Goal: Task Accomplishment & Management: Manage account settings

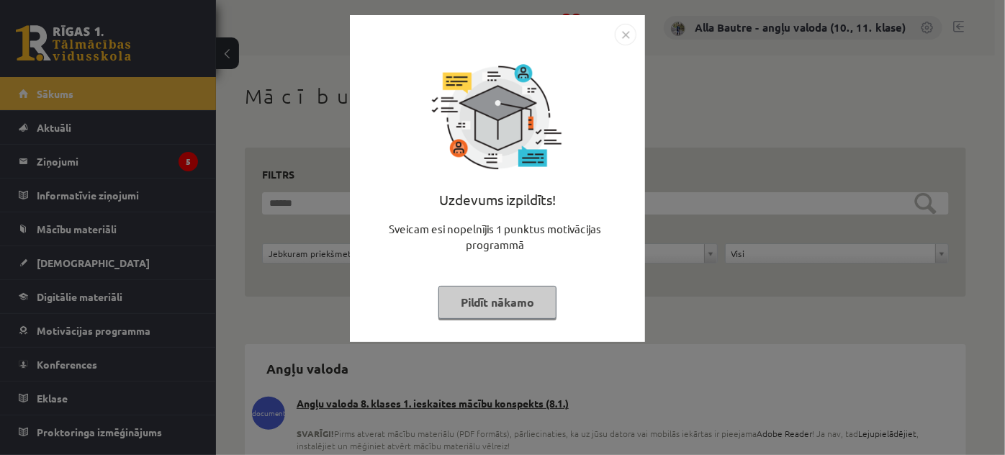
click at [620, 36] on img "Close" at bounding box center [626, 35] width 22 height 22
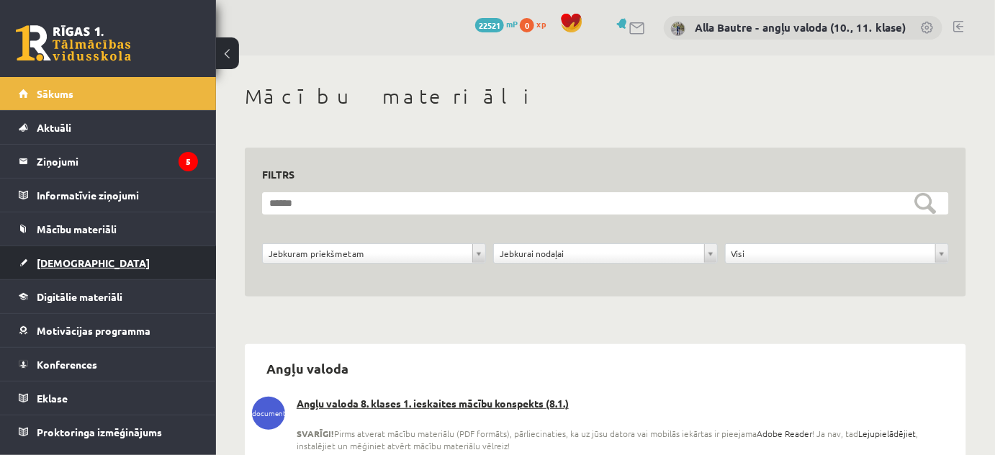
click at [62, 256] on span "[DEMOGRAPHIC_DATA]" at bounding box center [93, 262] width 113 height 13
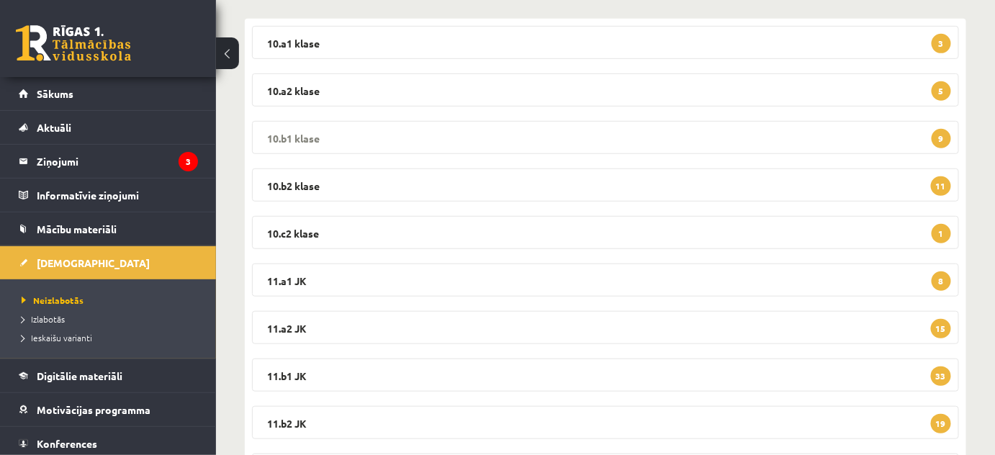
scroll to position [261, 0]
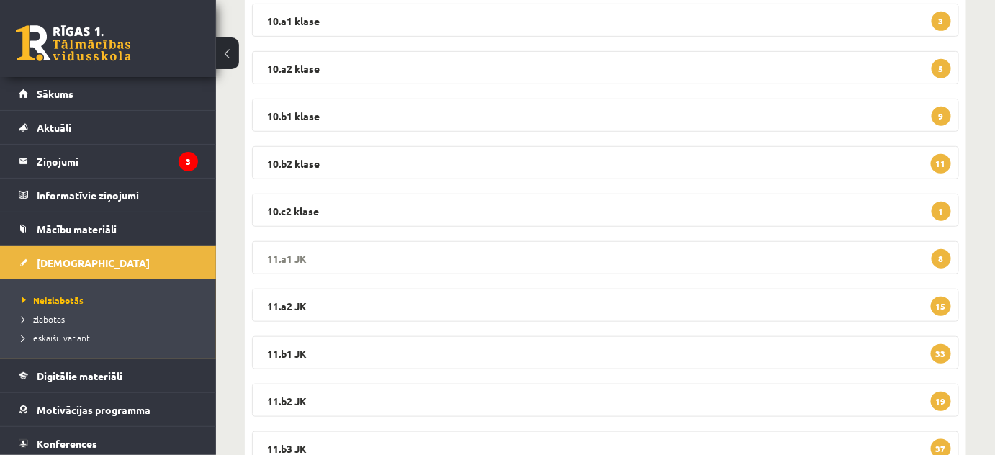
click at [267, 254] on legend "11.a1 JK 8" at bounding box center [605, 257] width 707 height 33
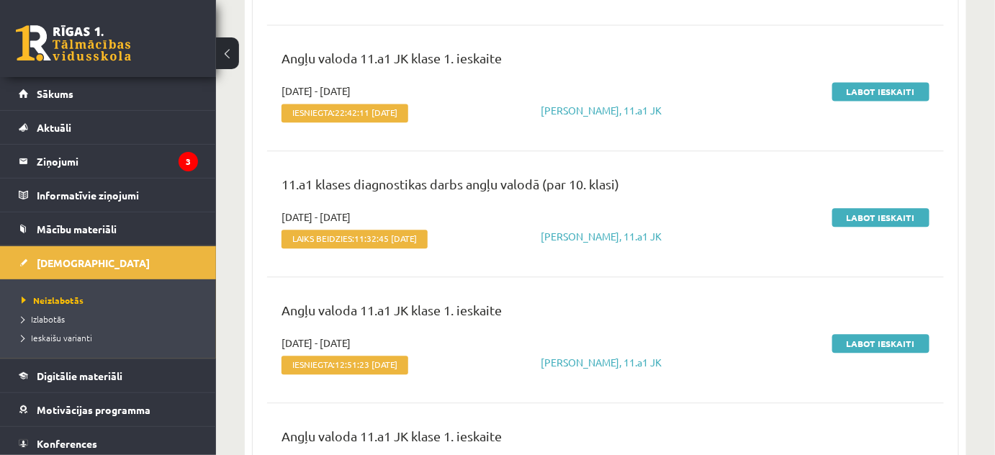
scroll to position [1047, 0]
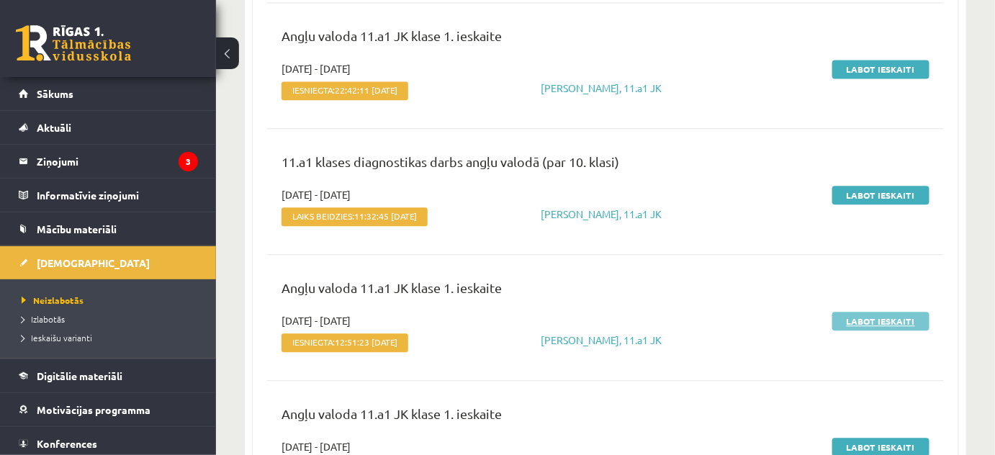
click at [876, 316] on link "Labot ieskaiti" at bounding box center [880, 321] width 97 height 19
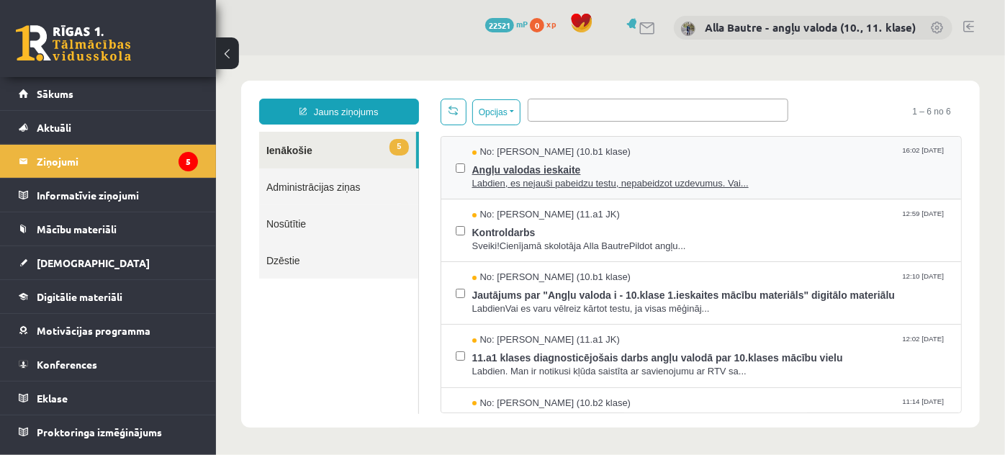
click at [564, 180] on span "Labdien, es nejauši pabeidzu testu, nepabeidzot uzdevumus. Vai..." at bounding box center [708, 183] width 475 height 14
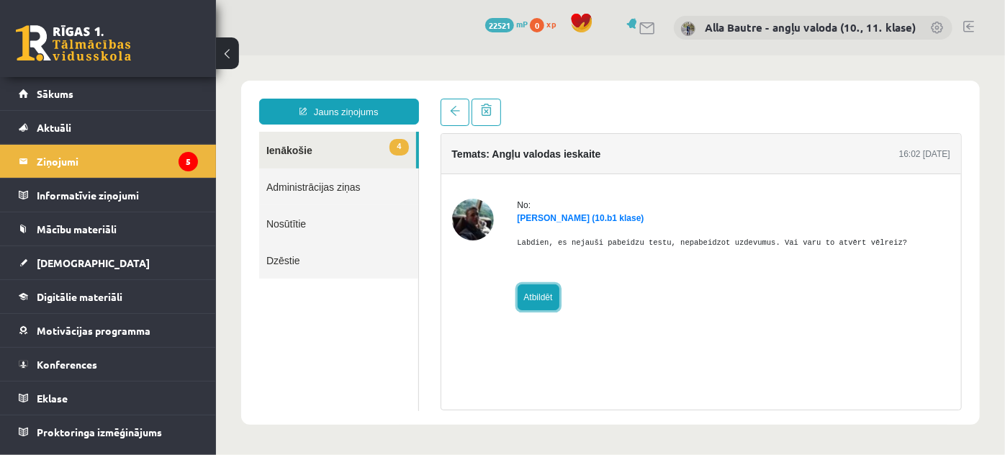
click at [533, 295] on link "Atbildēt" at bounding box center [538, 297] width 42 height 26
type input "**********"
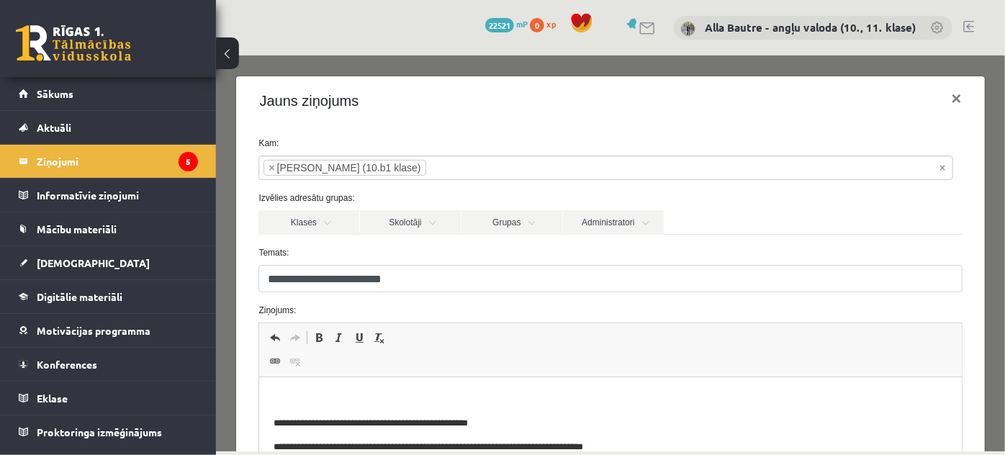
click at [304, 392] on p "Editor, wiswyg-editor-47024777304260-1757442562-794" at bounding box center [610, 399] width 673 height 15
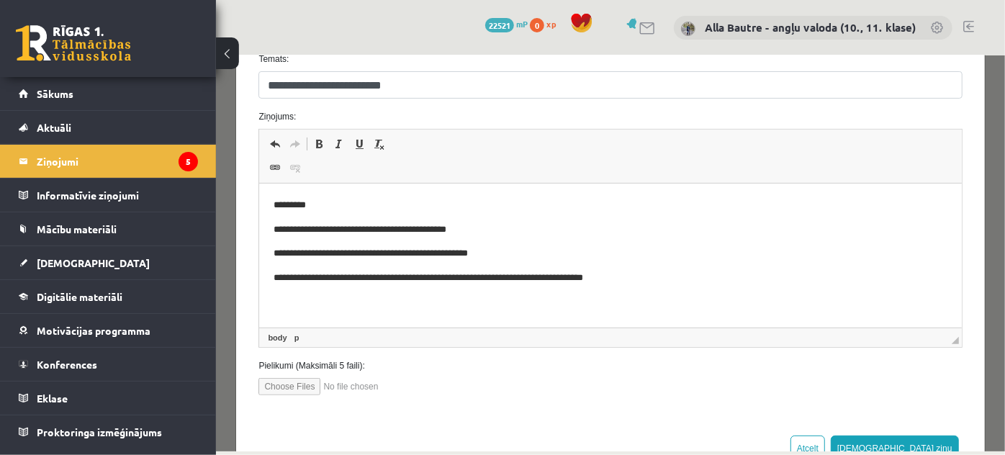
scroll to position [196, 0]
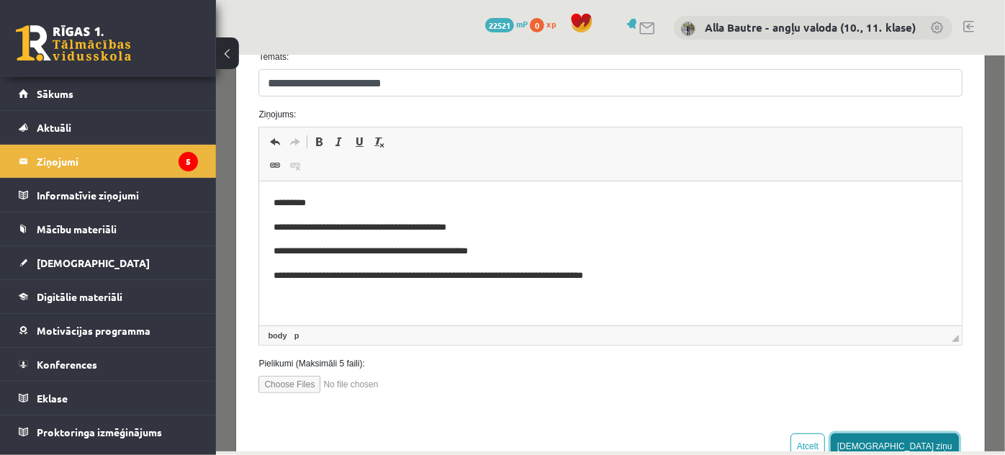
click at [924, 439] on button "[DEMOGRAPHIC_DATA] ziņu" at bounding box center [894, 446] width 128 height 26
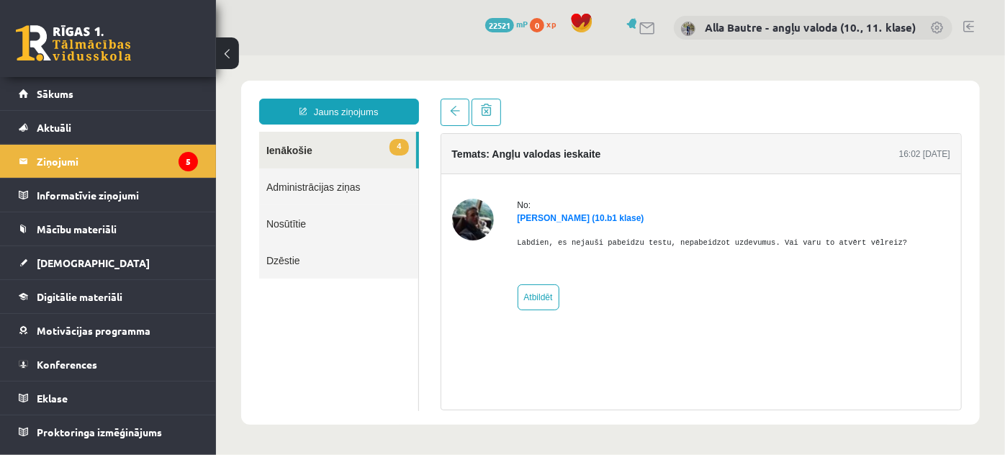
scroll to position [0, 0]
click at [296, 150] on link "4 Ienākošie" at bounding box center [336, 149] width 157 height 37
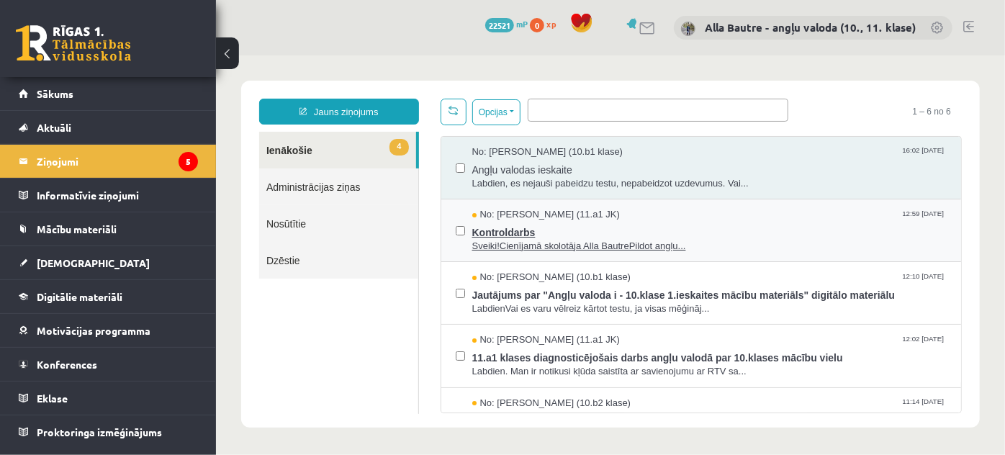
click at [523, 245] on span "Sveiki!Cienījamā skolotāja Alla BautrePildot angļu..." at bounding box center [708, 246] width 475 height 14
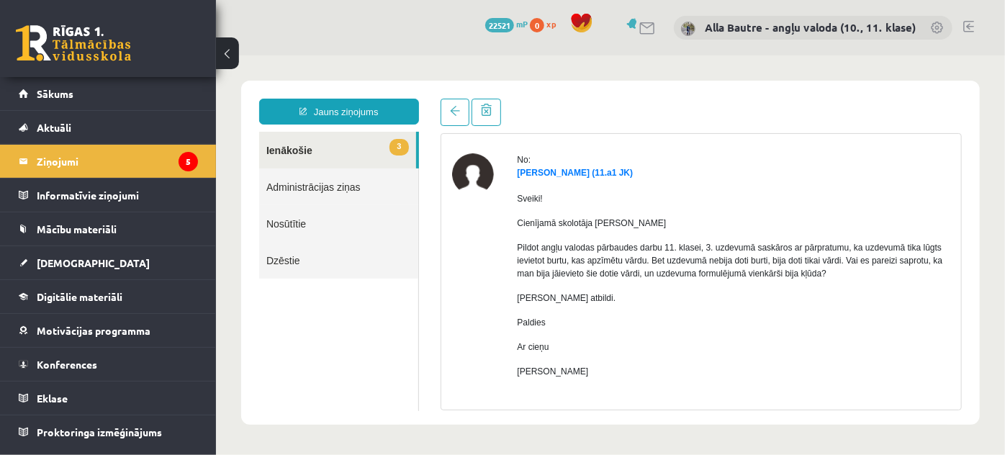
scroll to position [99, 0]
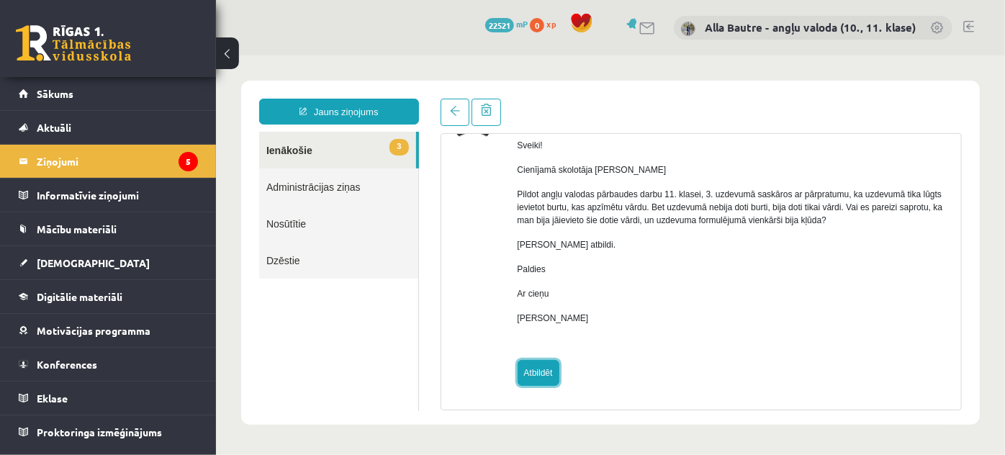
click at [534, 368] on link "Atbildēt" at bounding box center [538, 372] width 42 height 26
type input "**********"
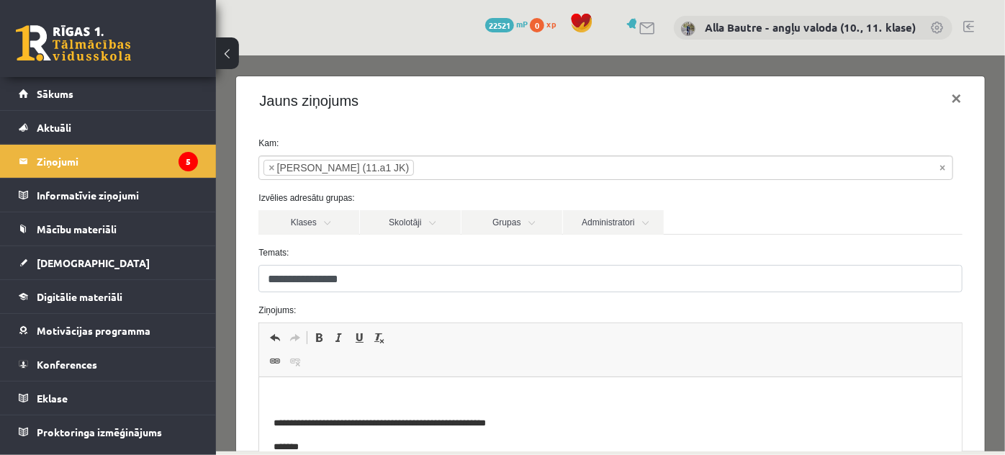
click at [286, 394] on p "Editor, wiswyg-editor-47024751679080-1757442596-573" at bounding box center [610, 399] width 673 height 15
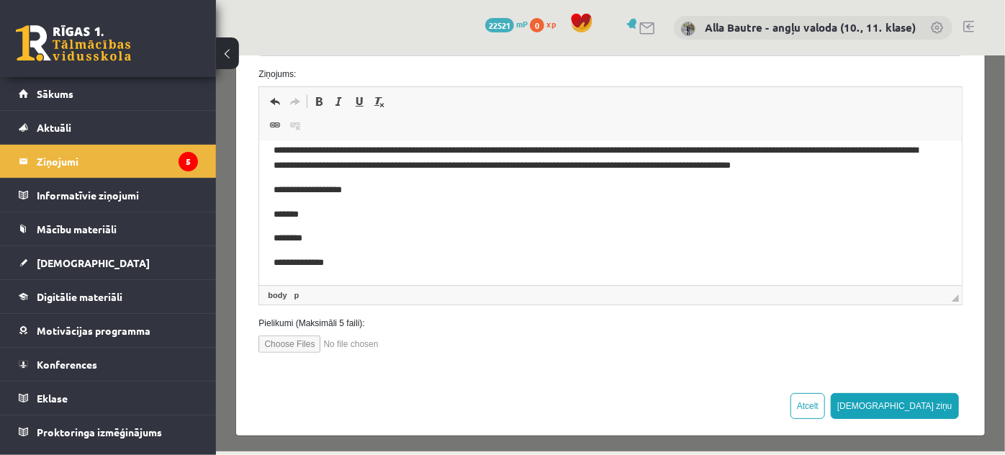
scroll to position [239, 0]
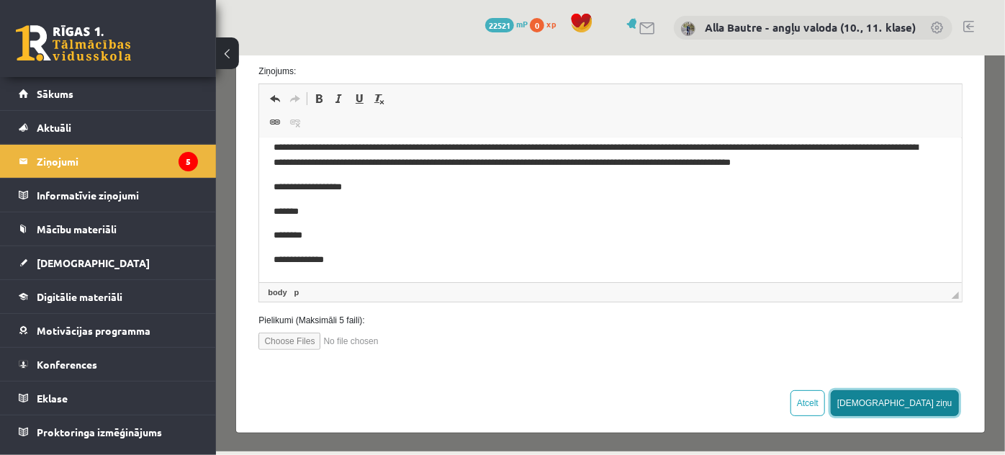
click at [911, 399] on button "Sūtīt ziņu" at bounding box center [894, 402] width 128 height 26
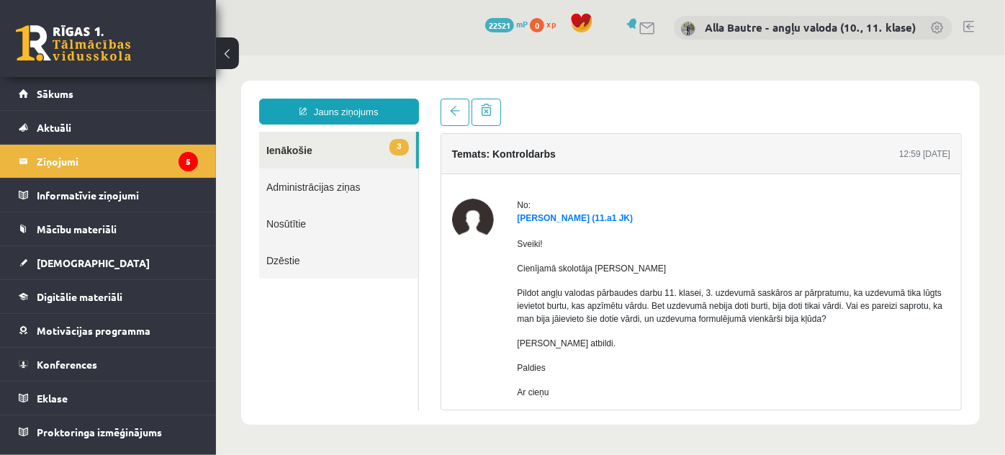
scroll to position [0, 0]
click at [299, 146] on link "3 Ienākošie" at bounding box center [336, 149] width 157 height 37
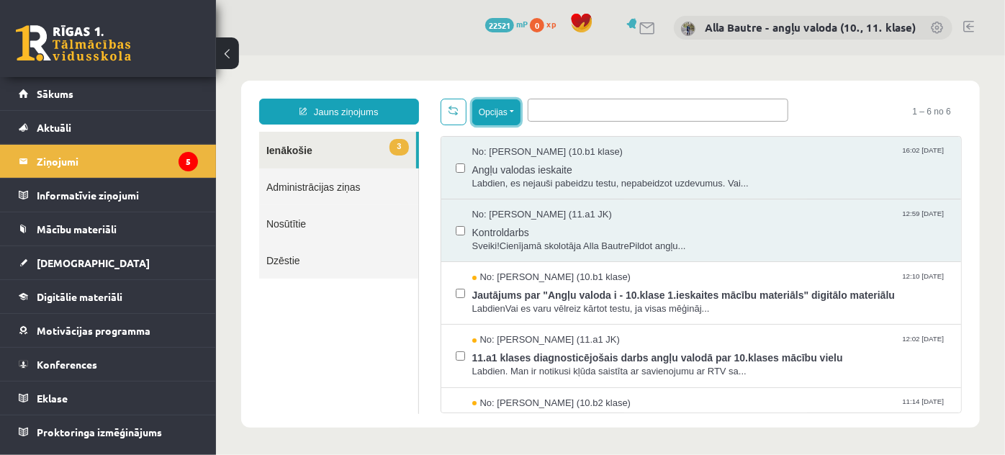
click at [510, 110] on button "Opcijas" at bounding box center [495, 112] width 48 height 26
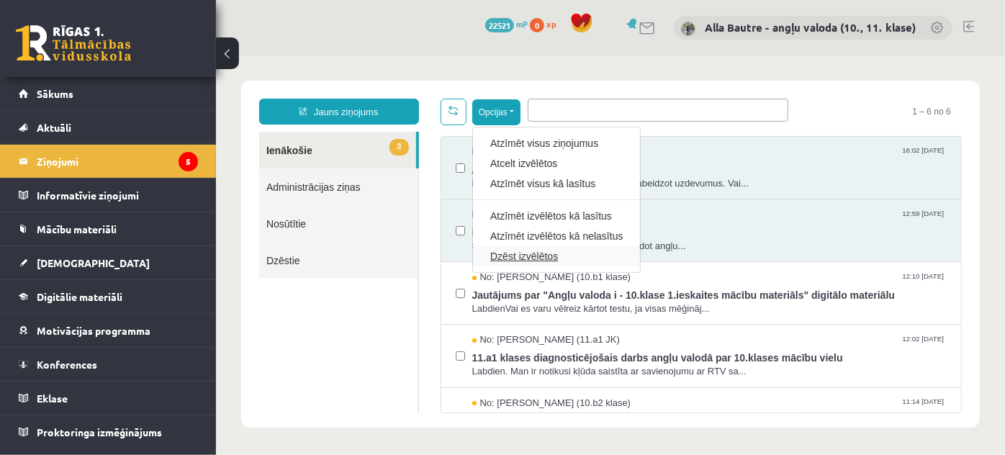
click at [513, 253] on link "Dzēst izvēlētos" at bounding box center [555, 255] width 132 height 14
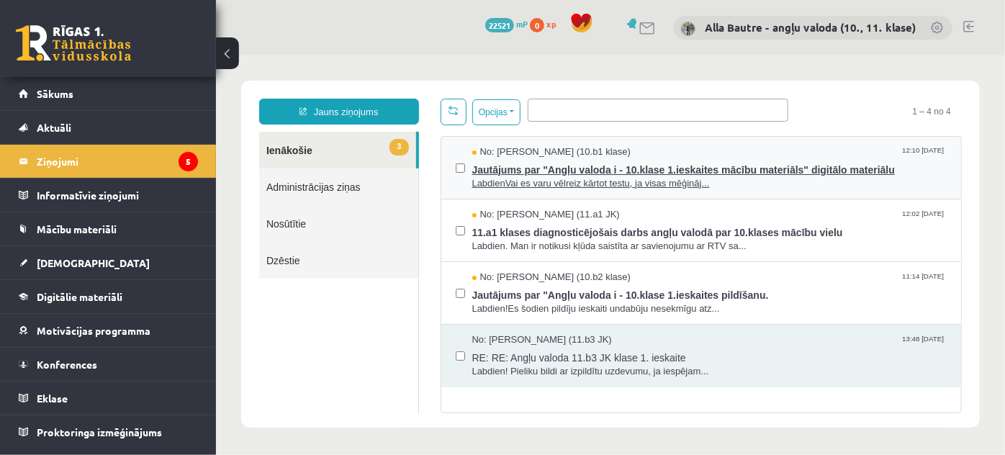
click at [535, 181] on span "LabdienVai es varu vēlreiz kārtot testu, ja visas mēģināj..." at bounding box center [708, 183] width 475 height 14
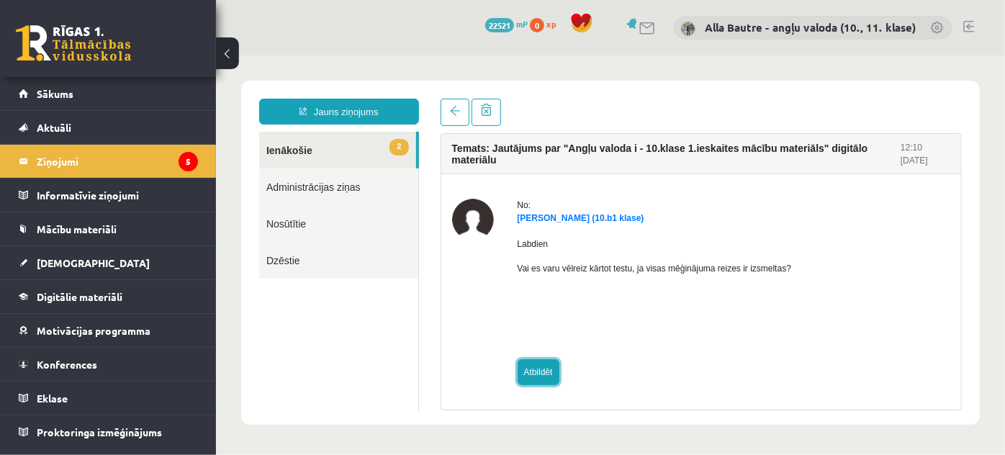
click at [529, 375] on link "Atbildēt" at bounding box center [538, 371] width 42 height 26
type input "**********"
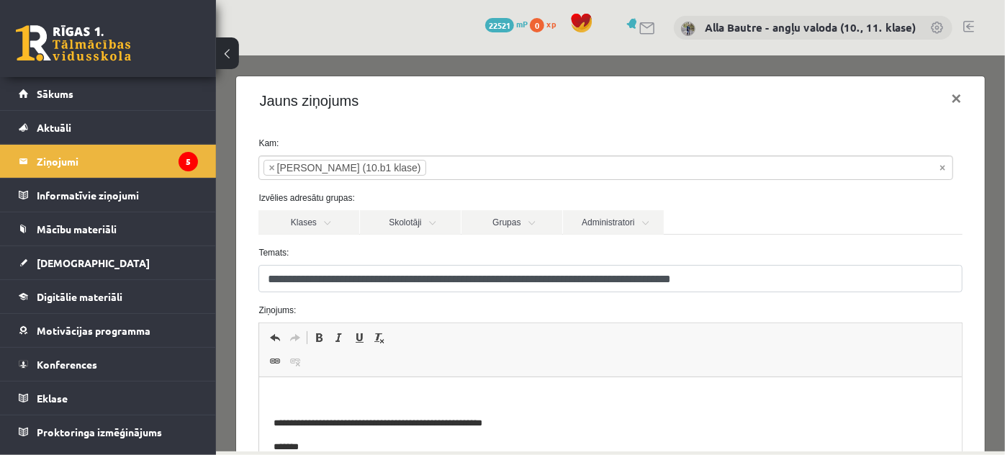
click at [328, 389] on html "**********" at bounding box center [610, 459] width 702 height 165
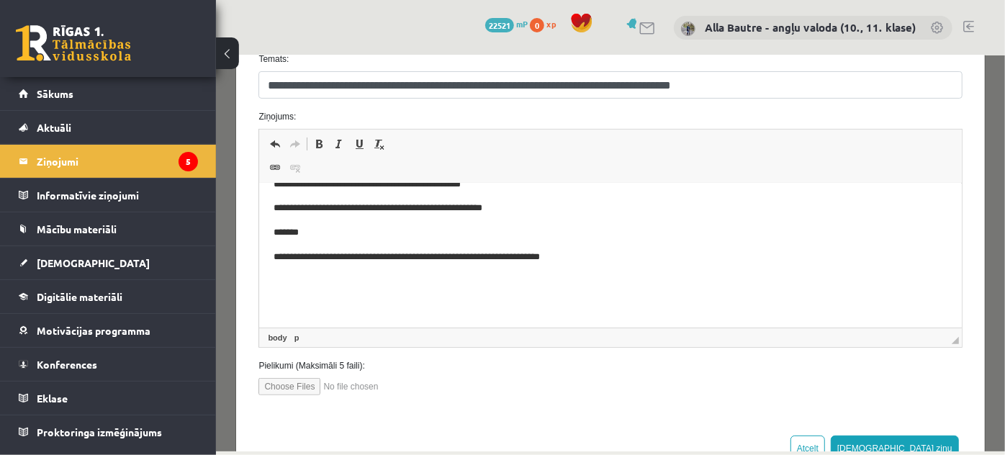
scroll to position [196, 0]
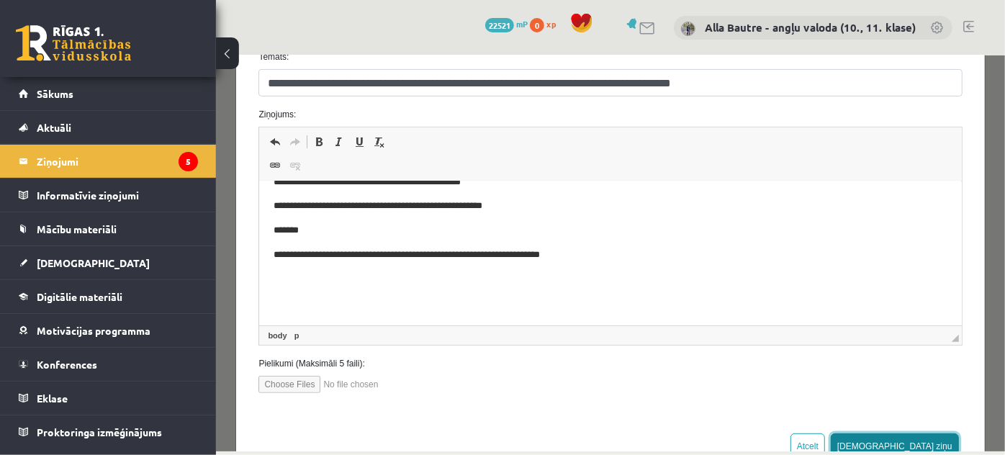
click at [918, 440] on button "[DEMOGRAPHIC_DATA] ziņu" at bounding box center [894, 446] width 128 height 26
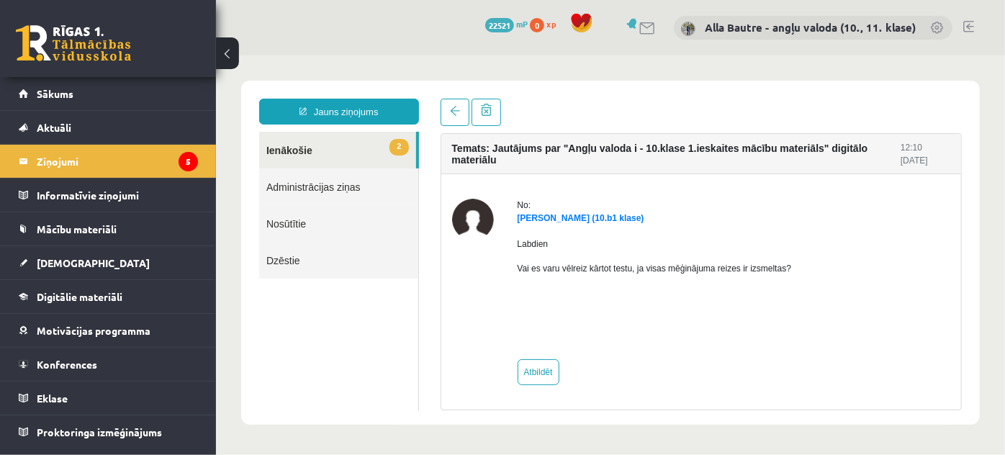
scroll to position [0, 0]
click at [302, 152] on link "2 Ienākošie" at bounding box center [336, 149] width 157 height 37
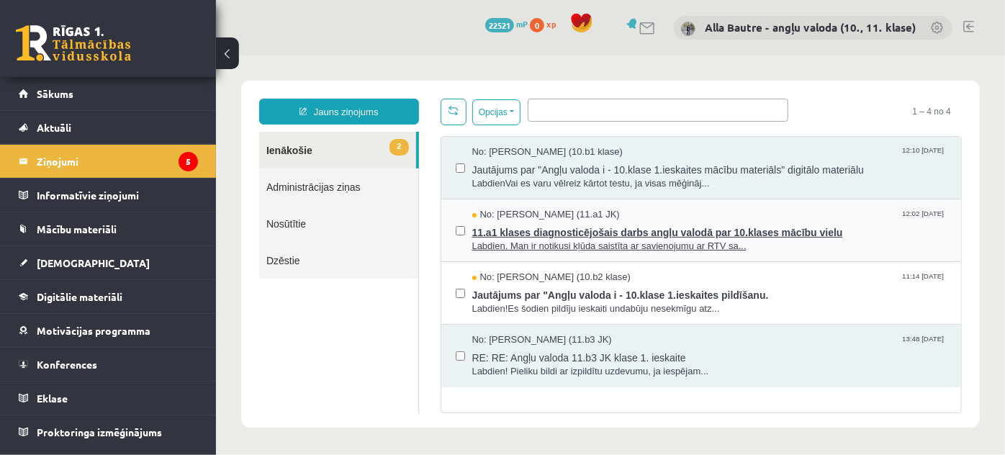
click at [543, 245] on span "Labdien. Man ir notikusi kļūda saistīta ar savienojumu ar RTV sa..." at bounding box center [708, 246] width 475 height 14
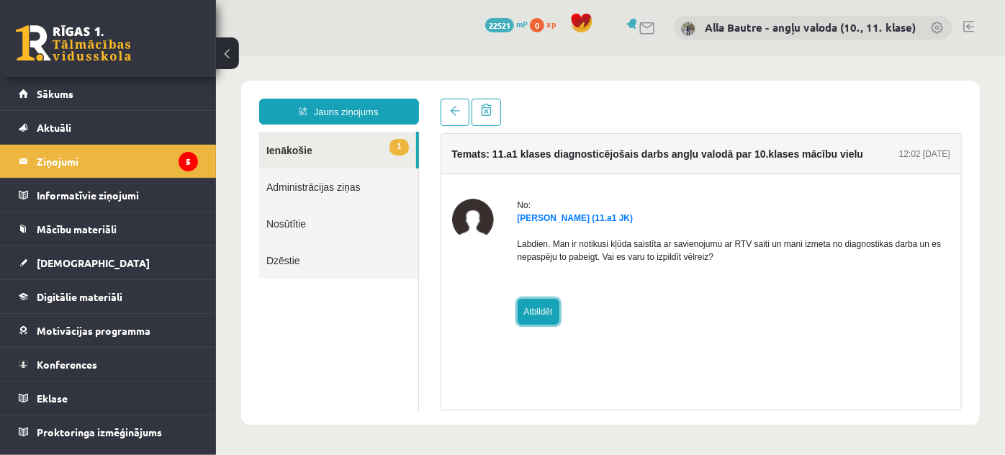
click at [533, 311] on link "Atbildēt" at bounding box center [538, 311] width 42 height 26
type input "**********"
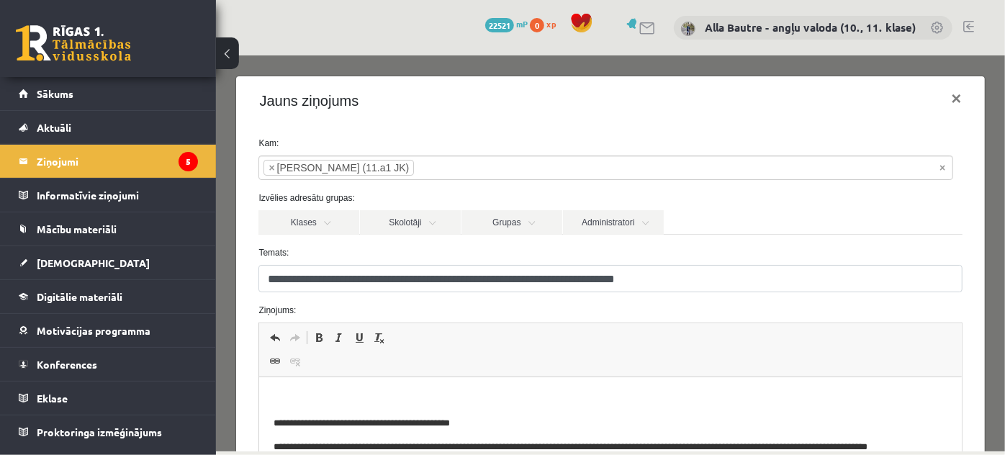
click at [304, 397] on p "Editor, wiswyg-editor-47025001324560-1757442810-173" at bounding box center [610, 399] width 673 height 15
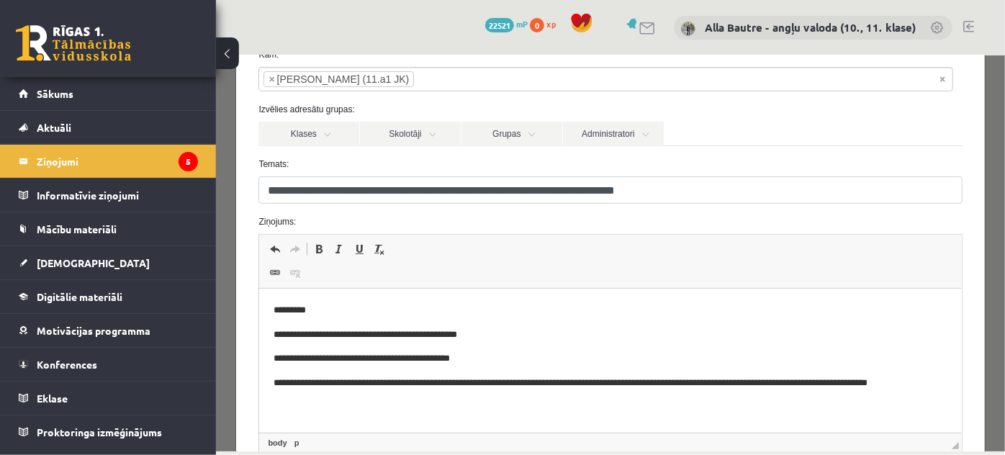
scroll to position [196, 0]
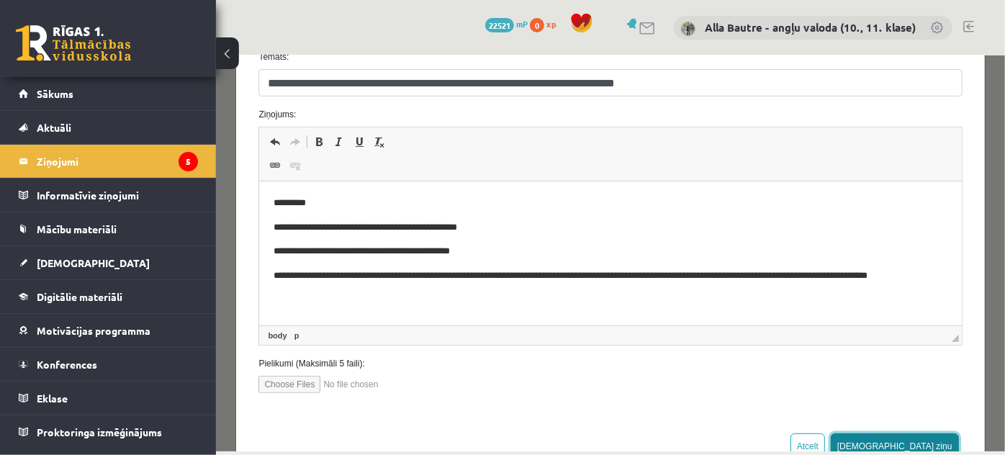
click at [912, 445] on button "[DEMOGRAPHIC_DATA] ziņu" at bounding box center [894, 446] width 128 height 26
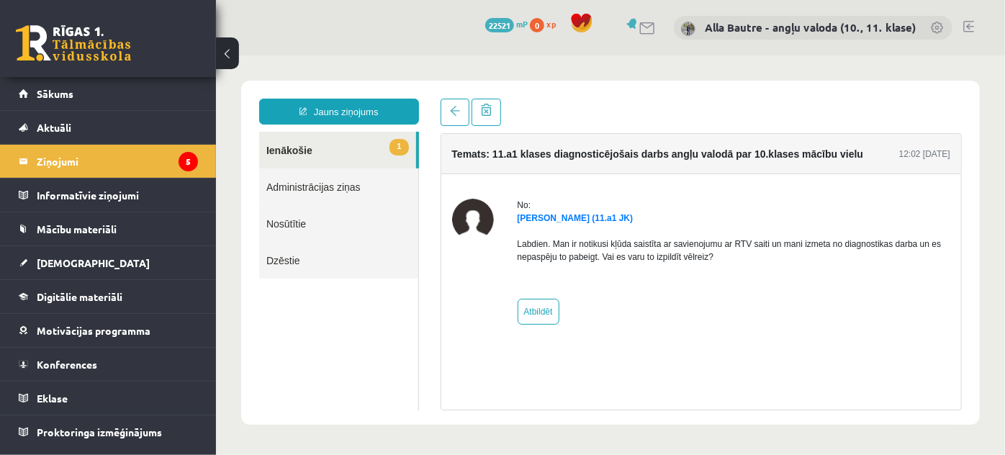
scroll to position [0, 0]
click at [285, 147] on link "1 Ienākošie" at bounding box center [336, 149] width 157 height 37
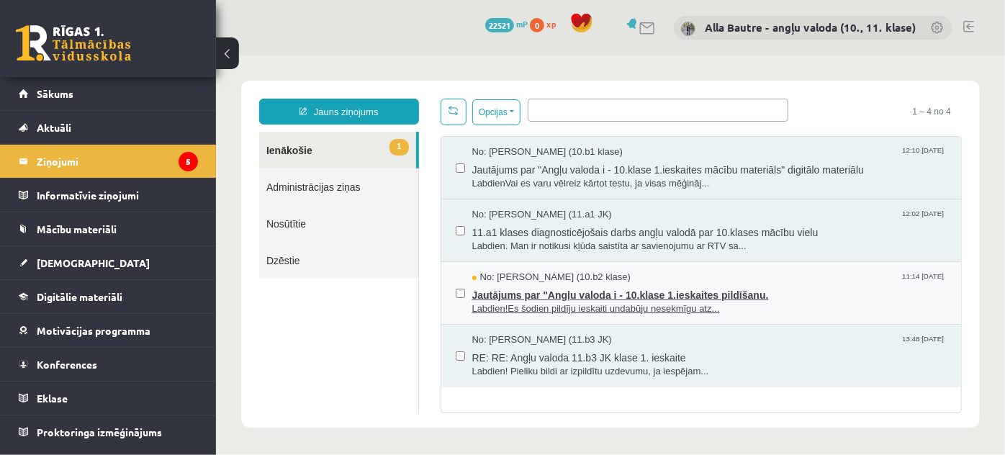
click at [595, 306] on span "Labdien!Es šodien pildīju ieskaiti undabūju nesekmīgu atz..." at bounding box center [708, 309] width 475 height 14
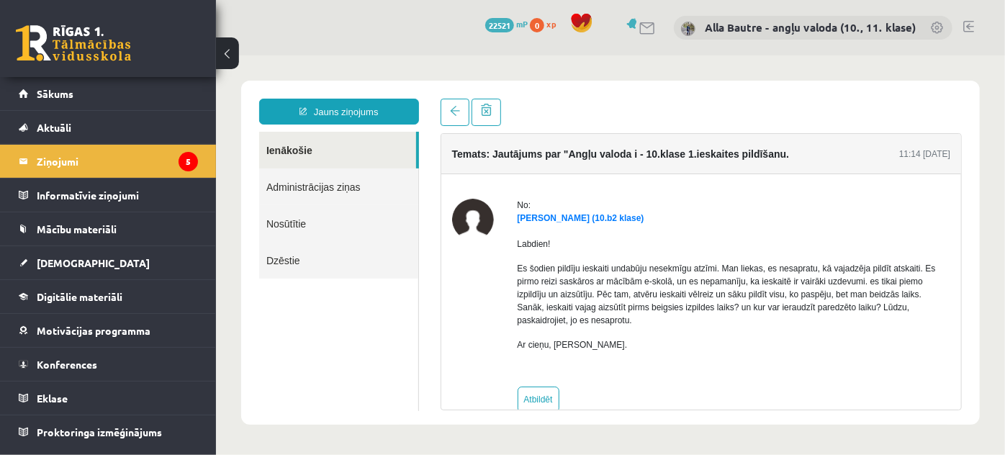
scroll to position [27, 0]
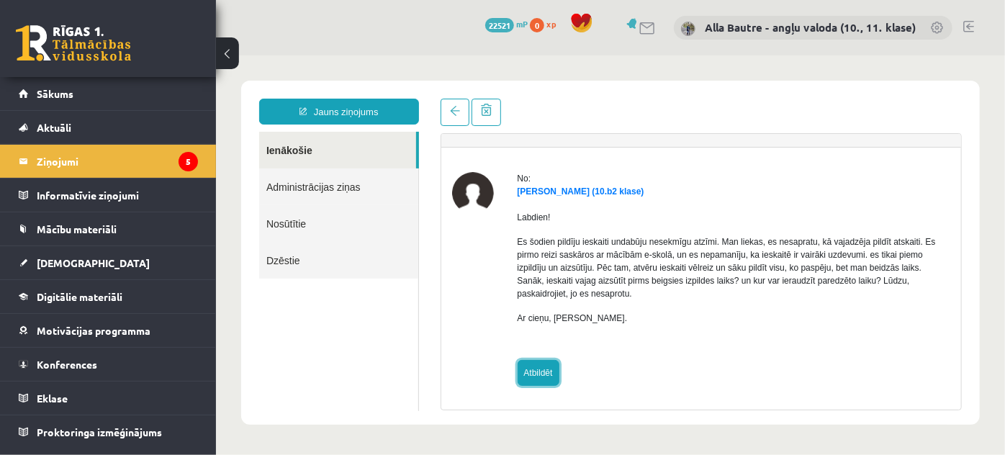
click at [529, 371] on link "Atbildēt" at bounding box center [538, 372] width 42 height 26
type input "**********"
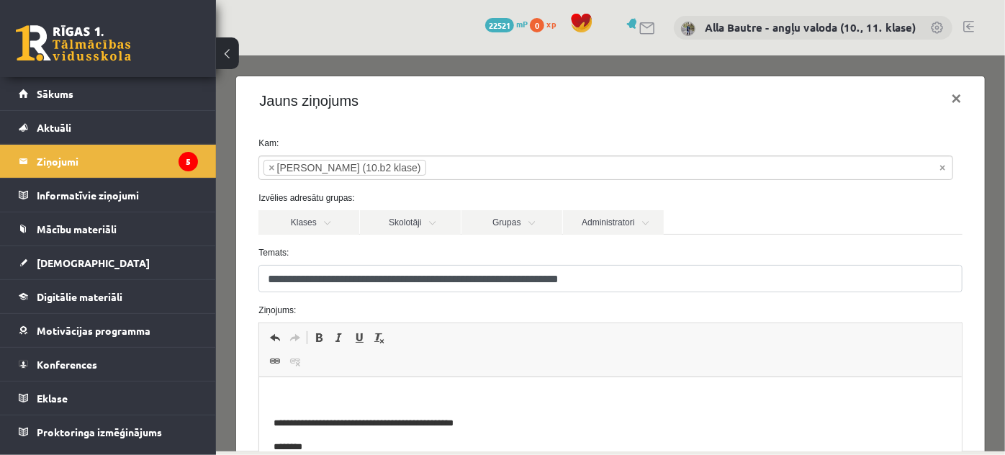
click at [289, 389] on html "**********" at bounding box center [610, 462] width 702 height 171
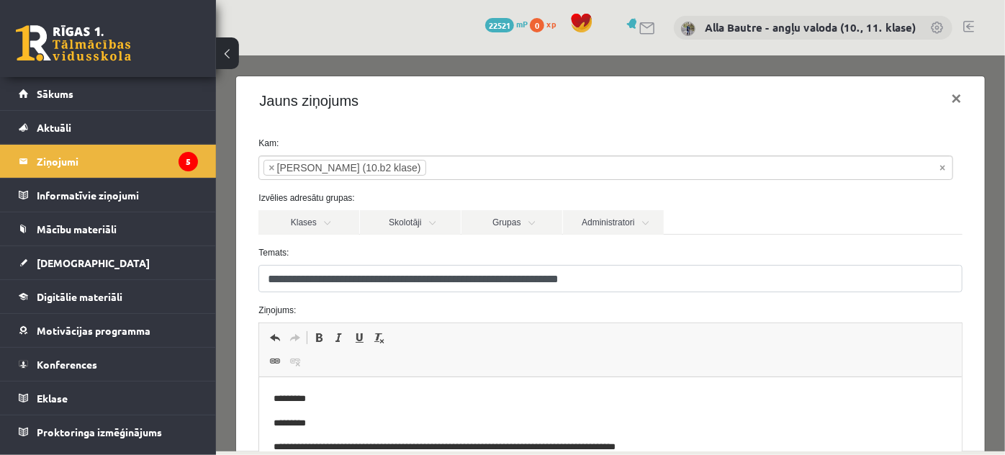
scroll to position [65, 0]
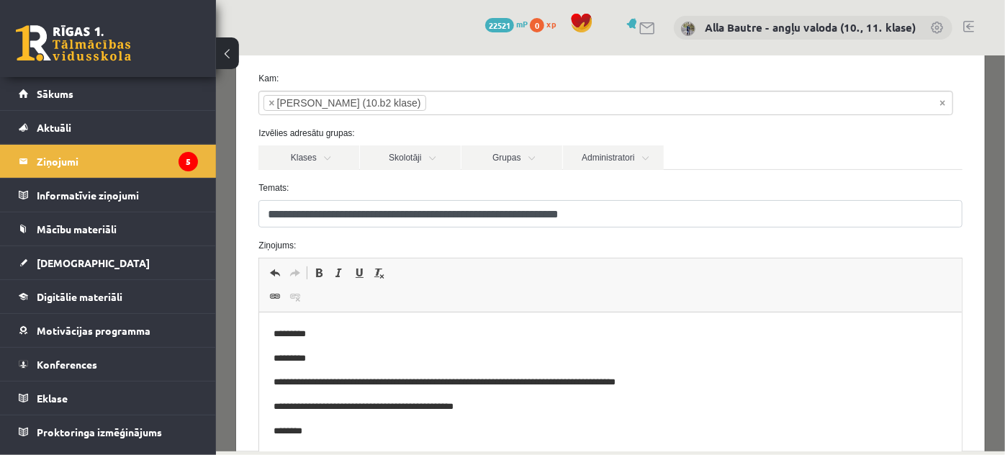
click at [565, 385] on p "**********" at bounding box center [601, 382] width 655 height 15
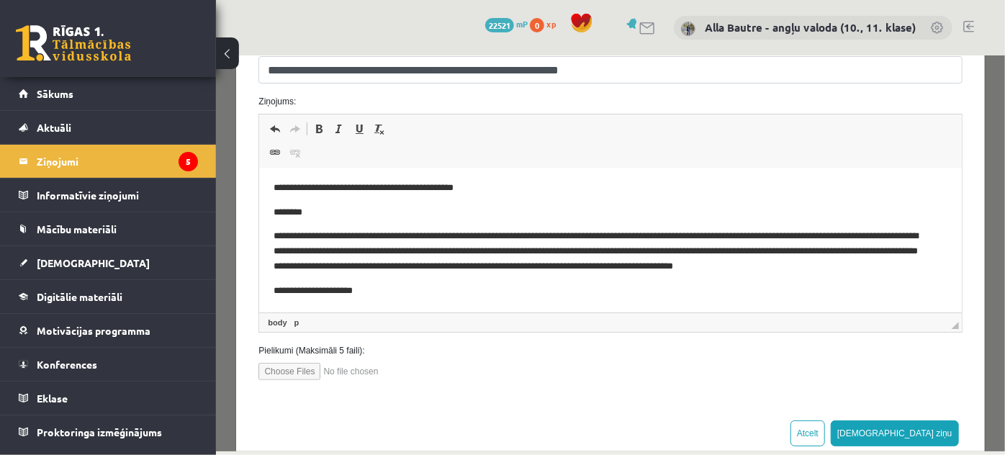
scroll to position [226, 0]
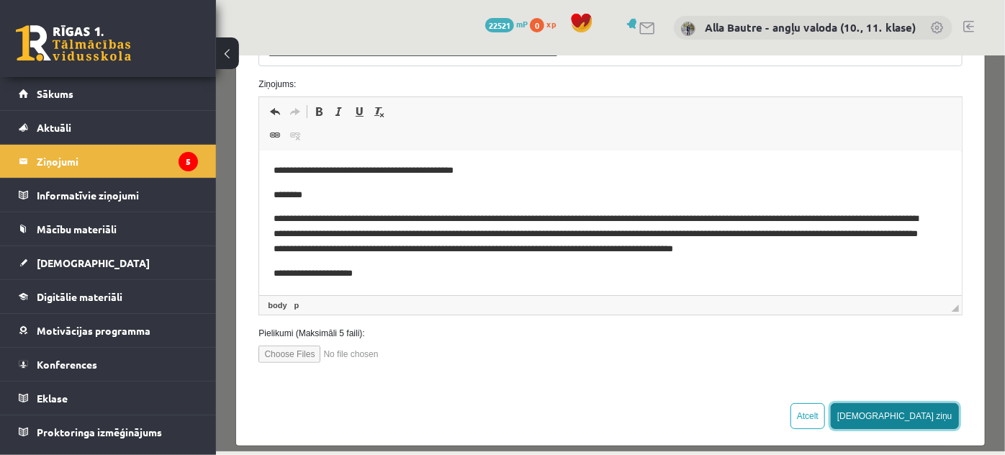
click at [936, 415] on button "Sūtīt ziņu" at bounding box center [894, 415] width 128 height 26
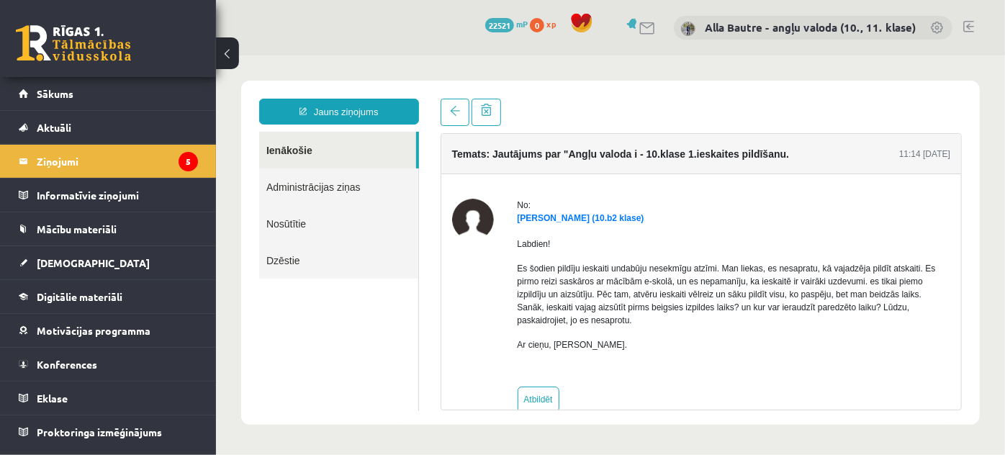
scroll to position [0, 0]
click at [283, 152] on link "Ienākošie" at bounding box center [336, 149] width 157 height 37
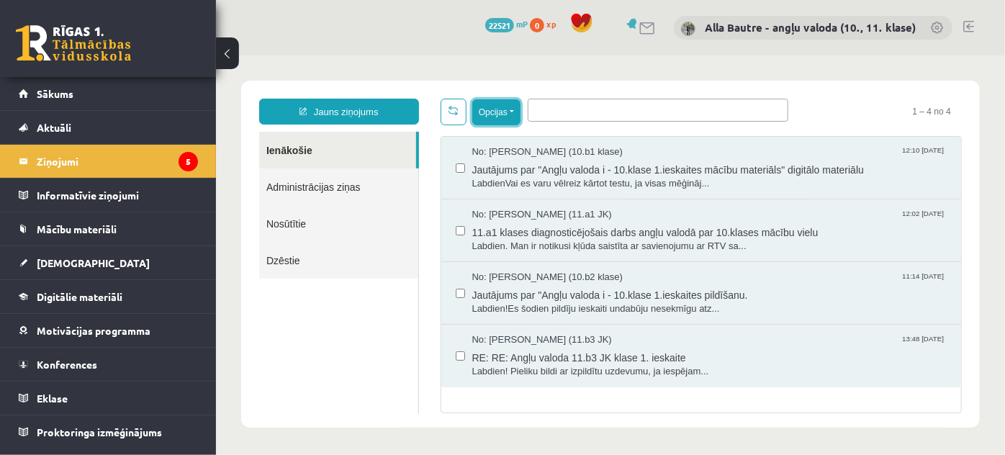
click at [509, 113] on button "Opcijas" at bounding box center [495, 112] width 48 height 26
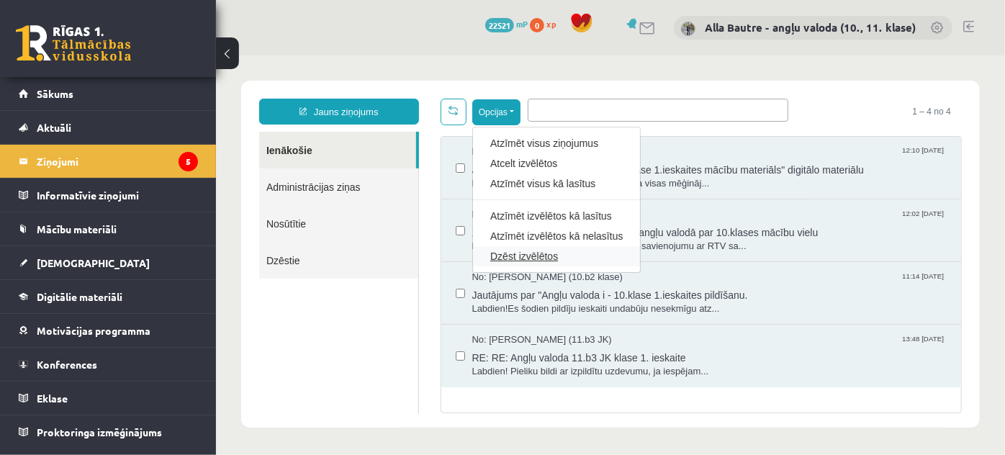
click at [507, 255] on link "Dzēst izvēlētos" at bounding box center [555, 255] width 132 height 14
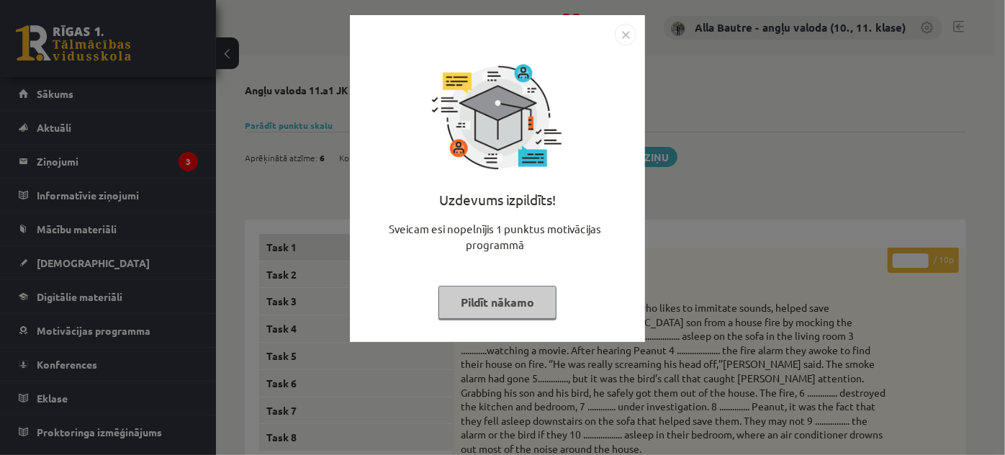
click at [626, 29] on img "Close" at bounding box center [626, 35] width 22 height 22
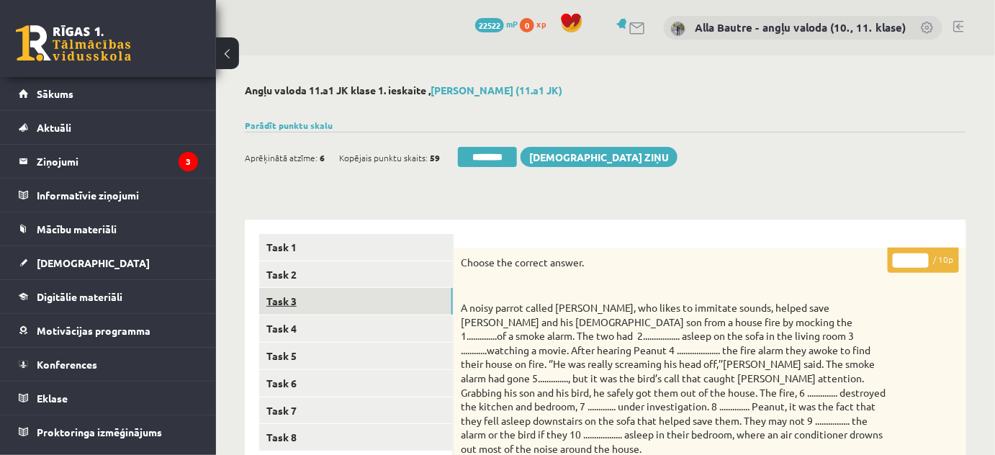
click at [286, 297] on link "Task 3" at bounding box center [356, 301] width 194 height 27
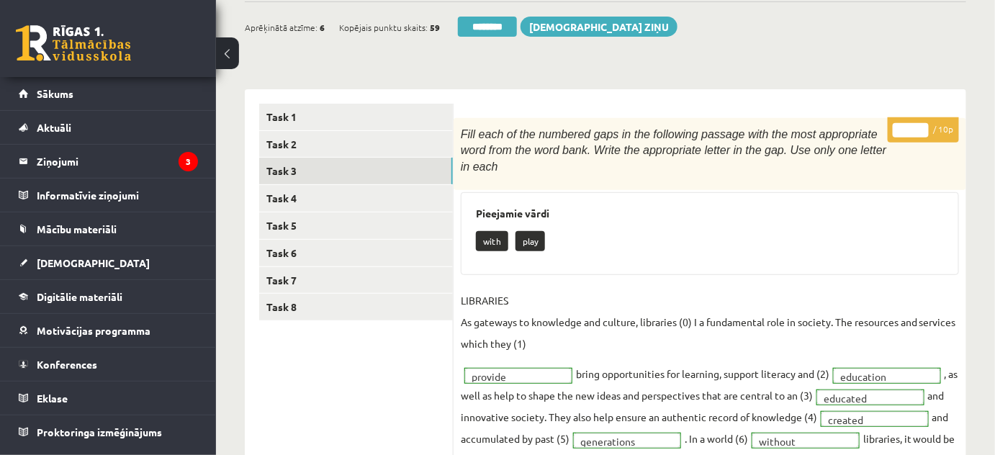
scroll to position [65, 0]
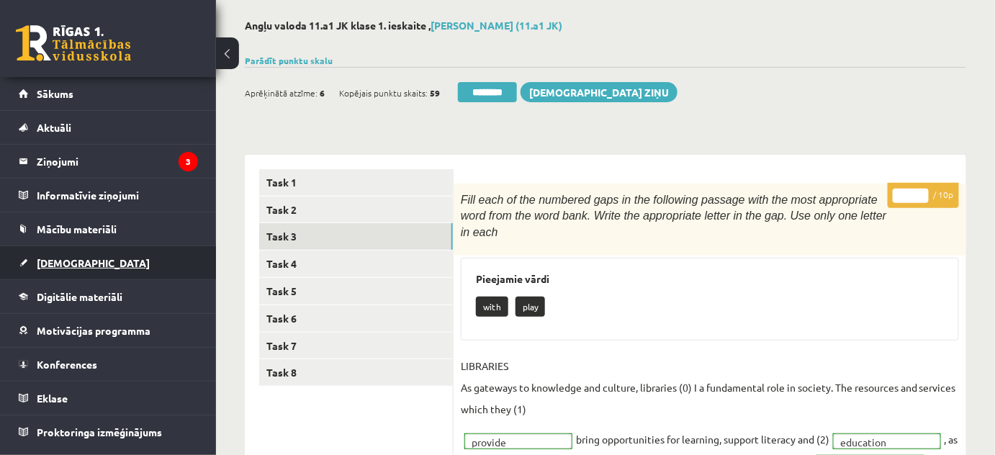
click at [52, 262] on span "[DEMOGRAPHIC_DATA]" at bounding box center [93, 262] width 113 height 13
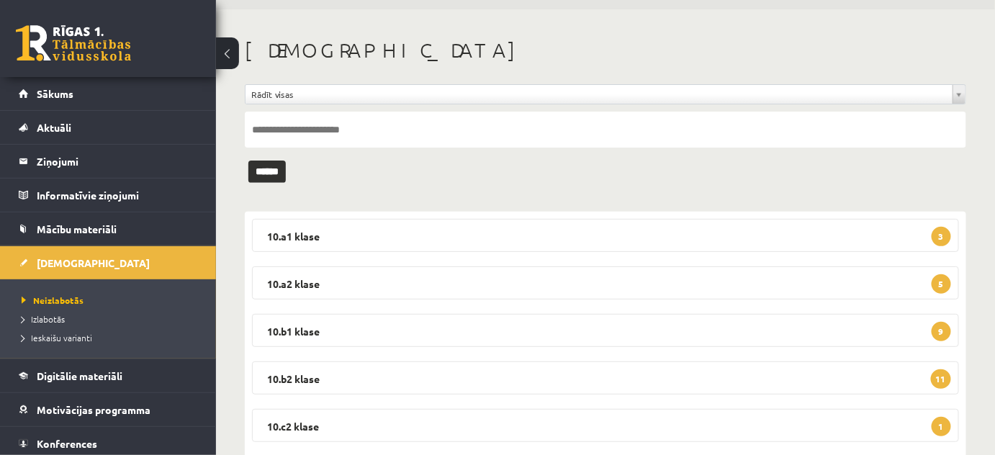
scroll to position [23, 0]
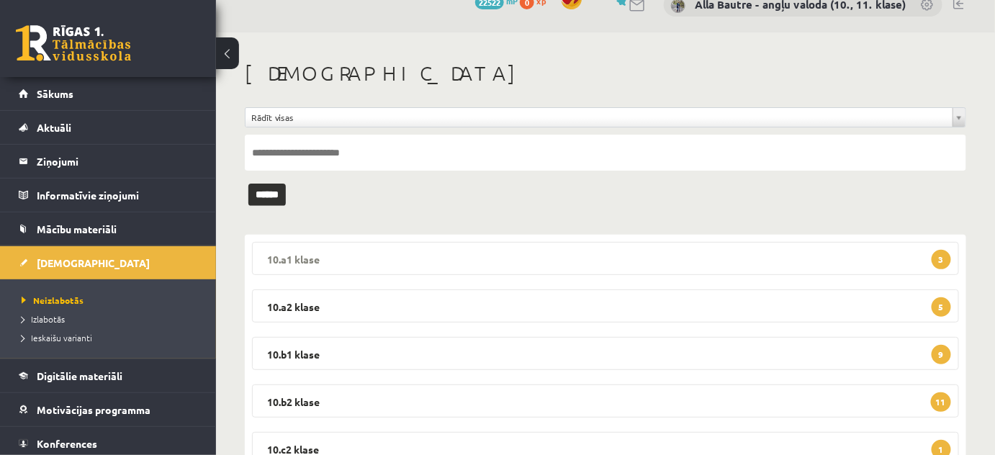
click at [286, 254] on legend "10.a1 klase 3" at bounding box center [605, 258] width 707 height 33
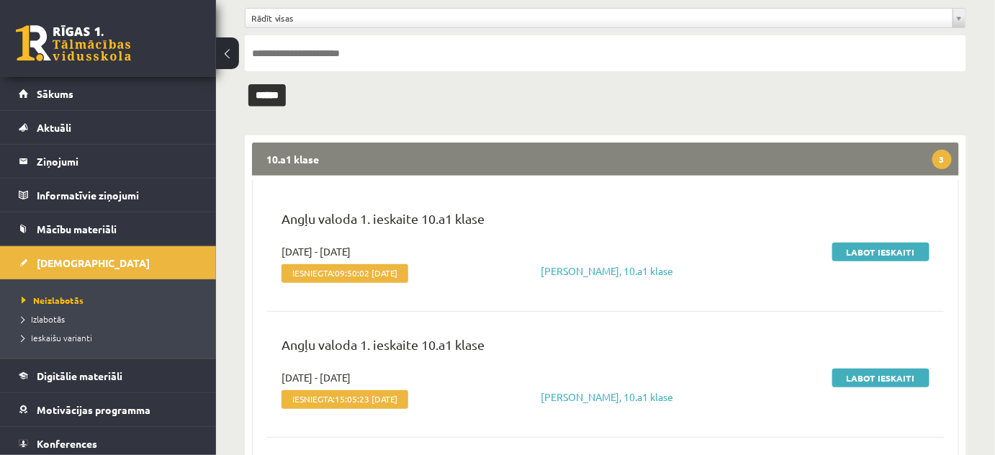
scroll to position [89, 0]
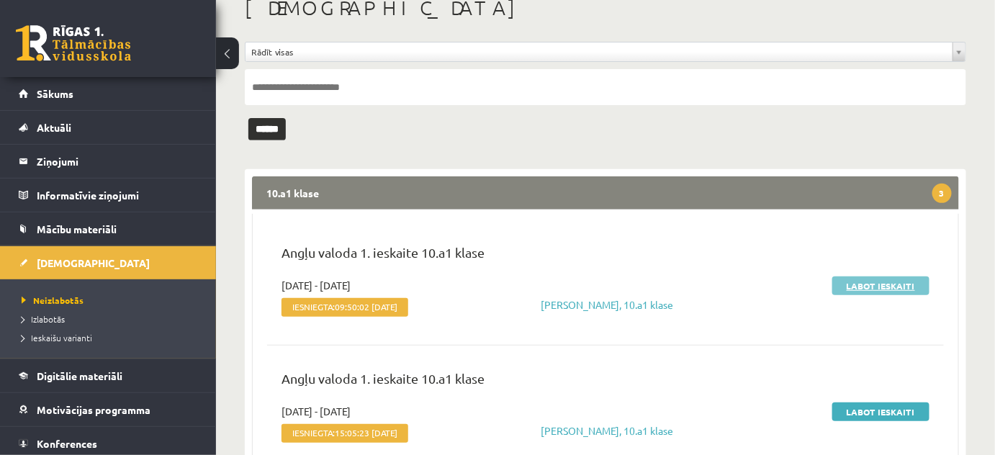
click at [898, 286] on link "Labot ieskaiti" at bounding box center [880, 285] width 97 height 19
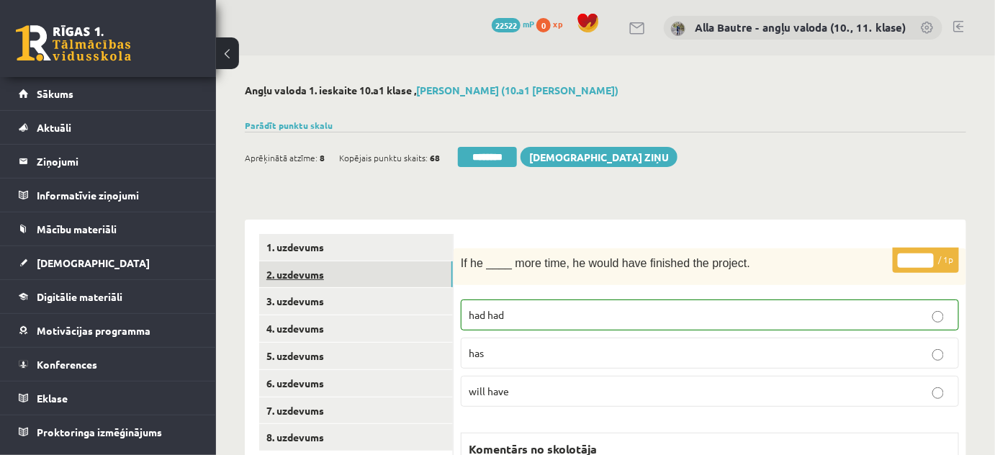
click at [307, 270] on link "2. uzdevums" at bounding box center [356, 274] width 194 height 27
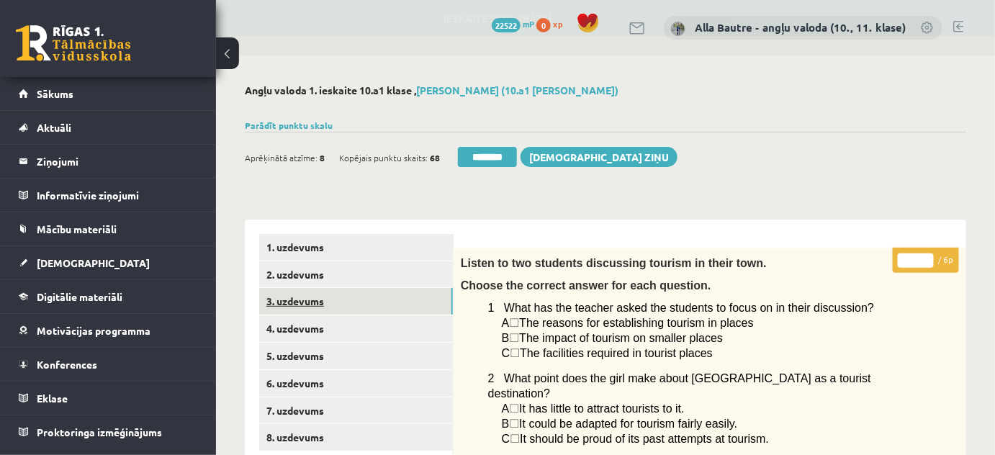
click at [294, 304] on link "3. uzdevums" at bounding box center [356, 301] width 194 height 27
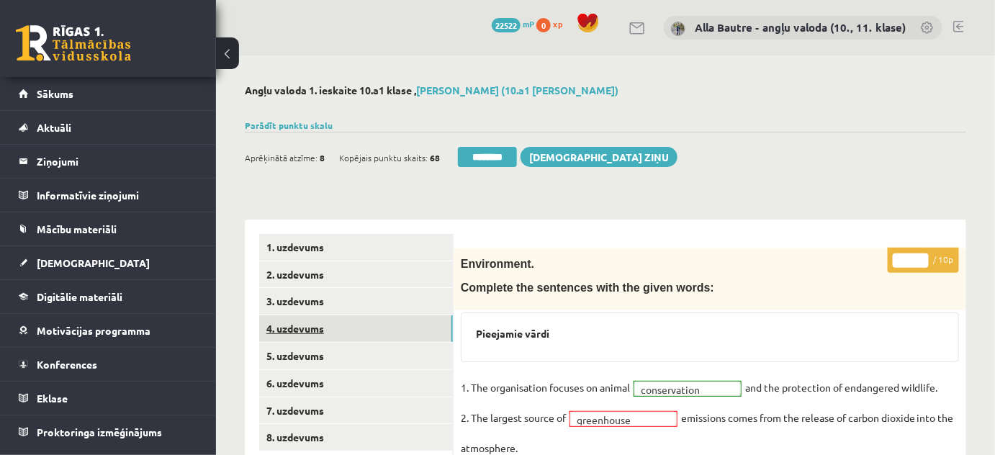
click at [295, 324] on link "4. uzdevums" at bounding box center [356, 328] width 194 height 27
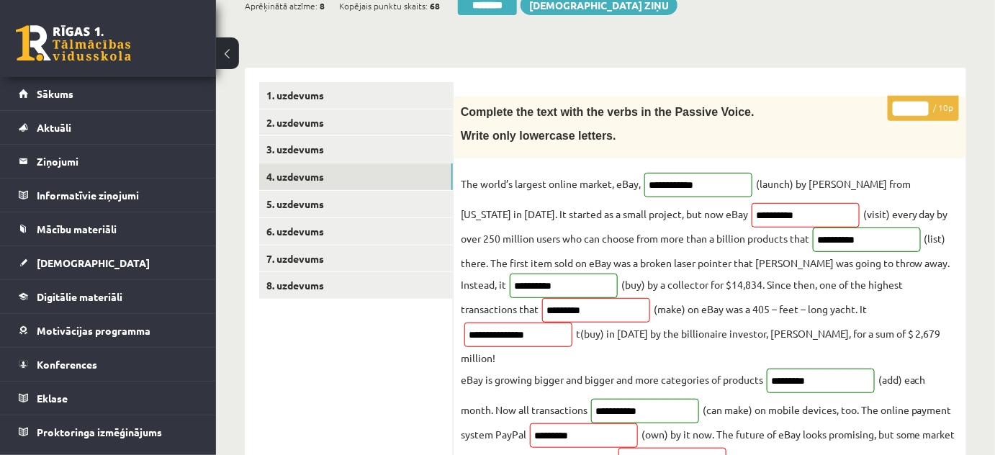
scroll to position [65, 0]
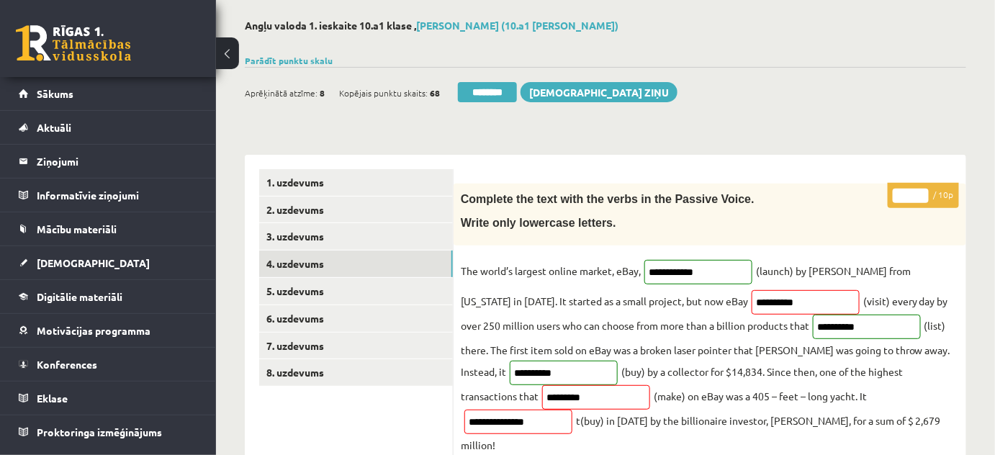
click at [925, 192] on input "*" at bounding box center [911, 196] width 36 height 14
type input "*"
click at [925, 192] on input "*" at bounding box center [911, 196] width 36 height 14
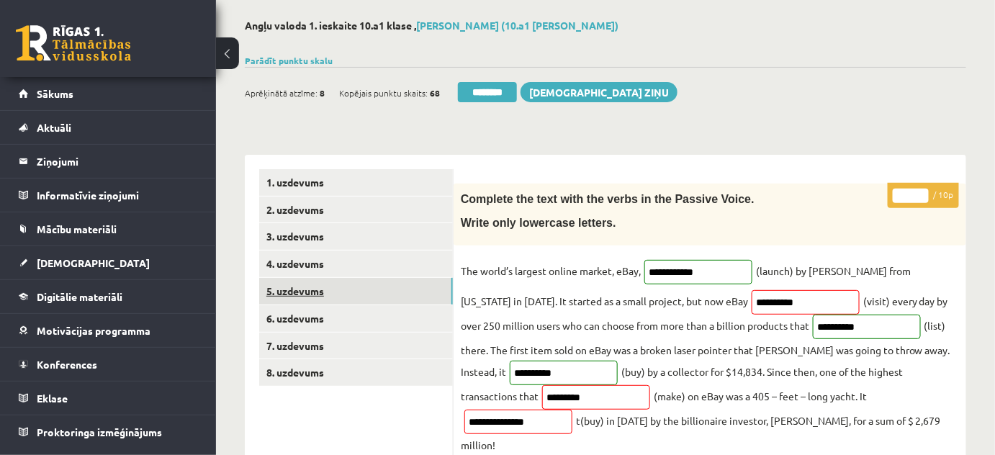
click at [296, 279] on link "5. uzdevums" at bounding box center [356, 291] width 194 height 27
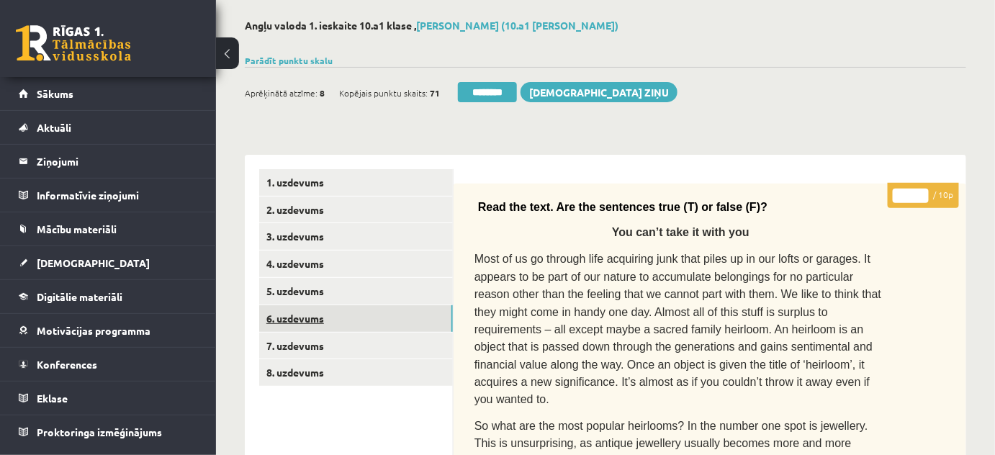
click at [295, 311] on link "6. uzdevums" at bounding box center [356, 318] width 194 height 27
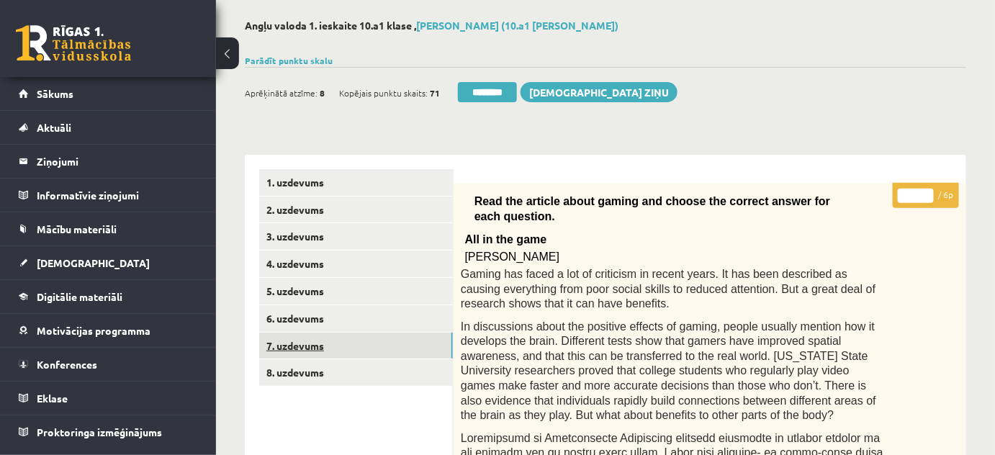
click at [292, 347] on link "7. uzdevums" at bounding box center [356, 346] width 194 height 27
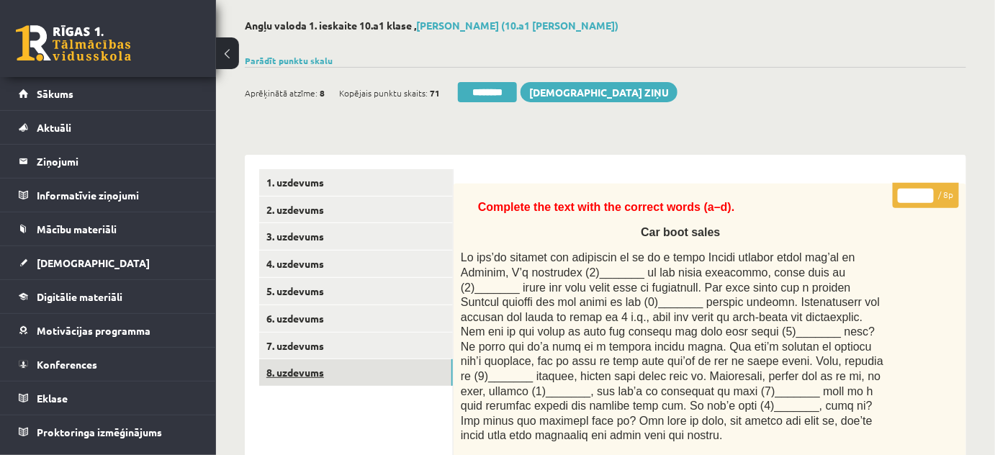
click at [294, 366] on link "8. uzdevums" at bounding box center [356, 372] width 194 height 27
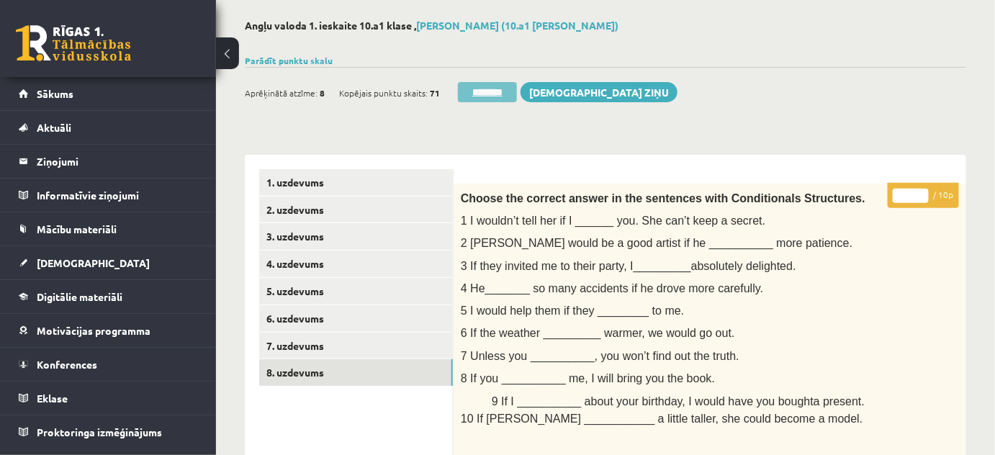
click at [510, 95] on input "********" at bounding box center [487, 92] width 59 height 20
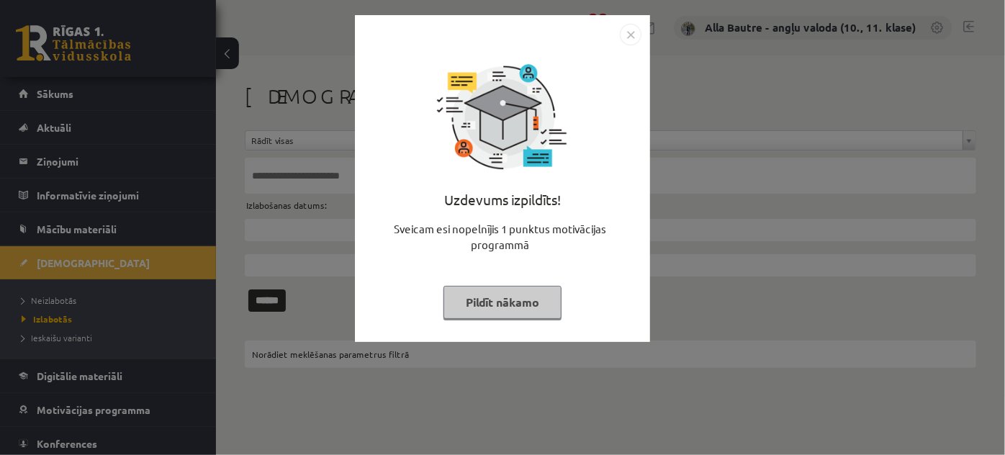
click at [633, 28] on img "Close" at bounding box center [631, 35] width 22 height 22
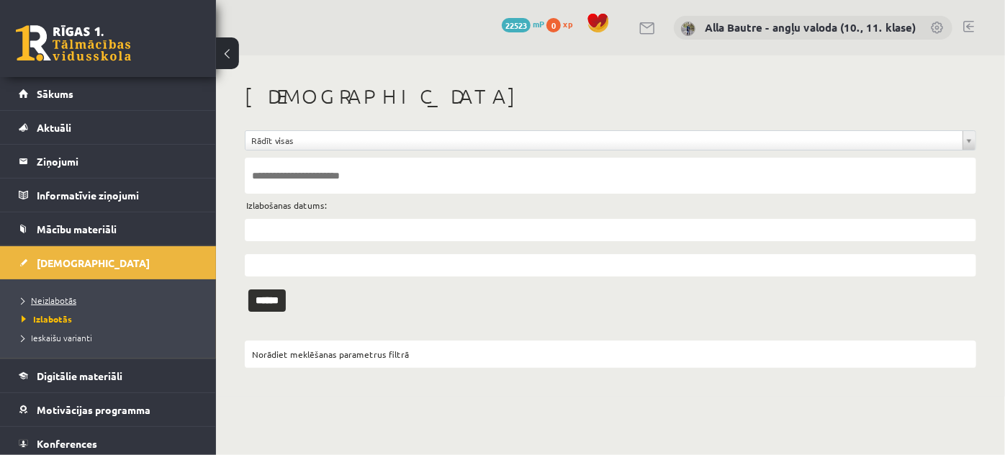
click at [45, 295] on span "Neizlabotās" at bounding box center [49, 300] width 55 height 12
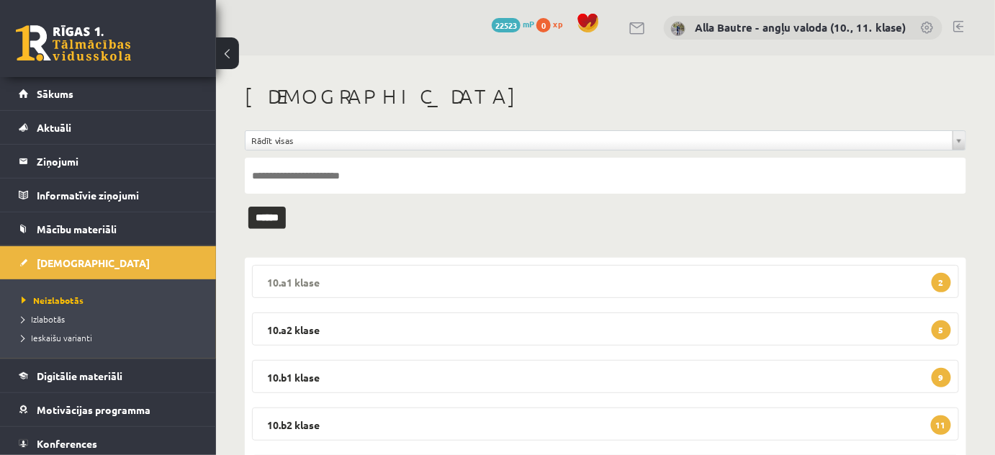
click at [305, 273] on legend "10.a1 klase 2" at bounding box center [605, 281] width 707 height 33
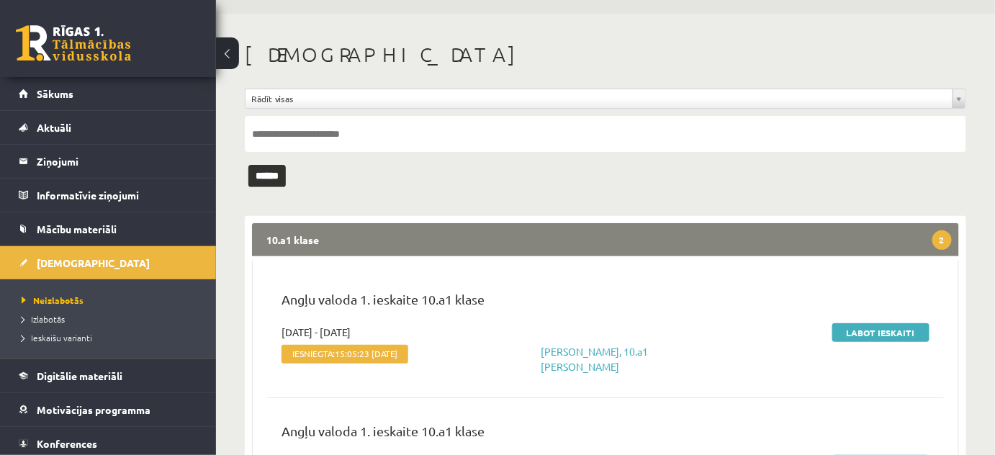
scroll to position [65, 0]
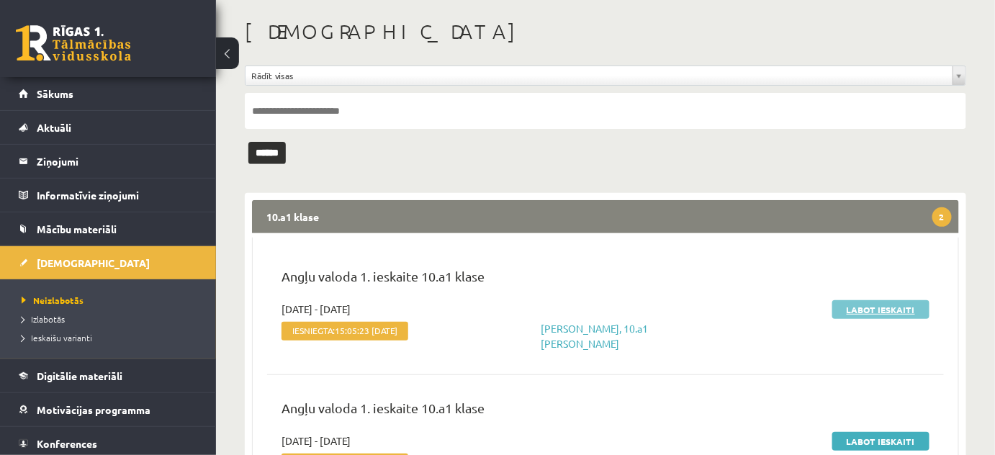
click at [860, 310] on link "Labot ieskaiti" at bounding box center [880, 309] width 97 height 19
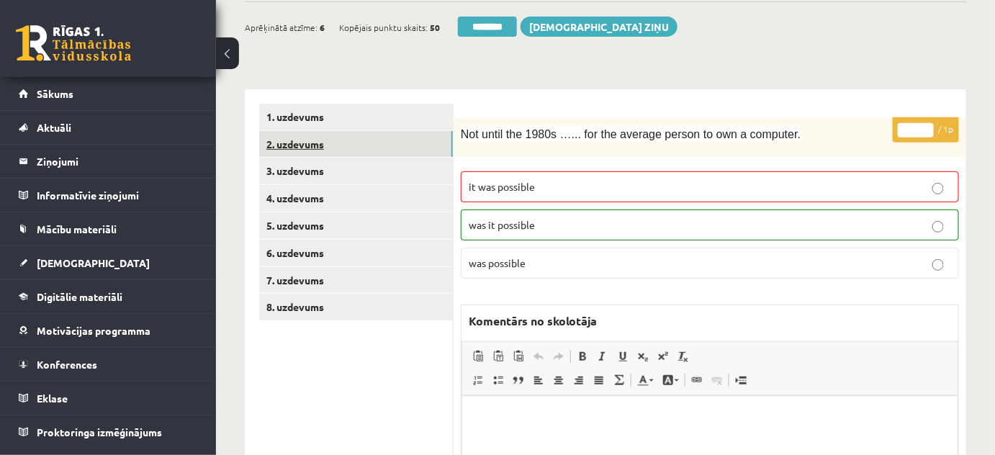
click at [315, 143] on link "2. uzdevums" at bounding box center [356, 144] width 194 height 27
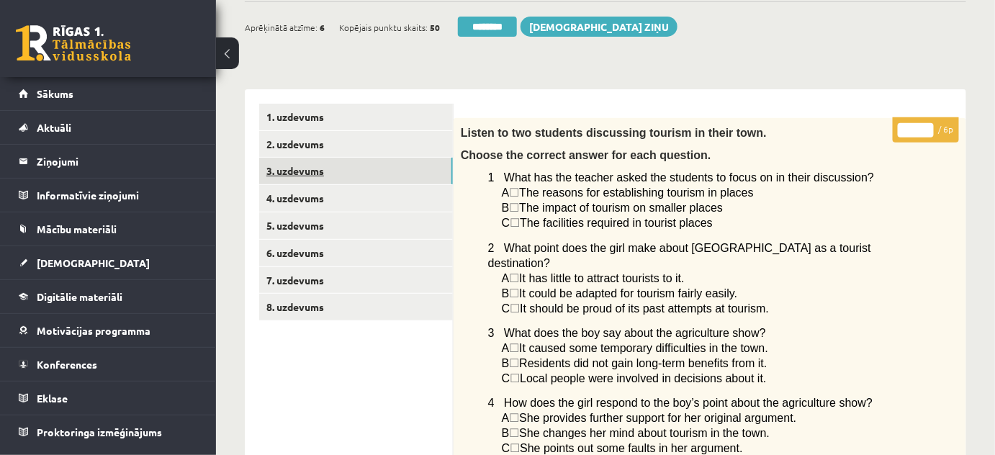
click at [302, 174] on link "3. uzdevums" at bounding box center [356, 171] width 194 height 27
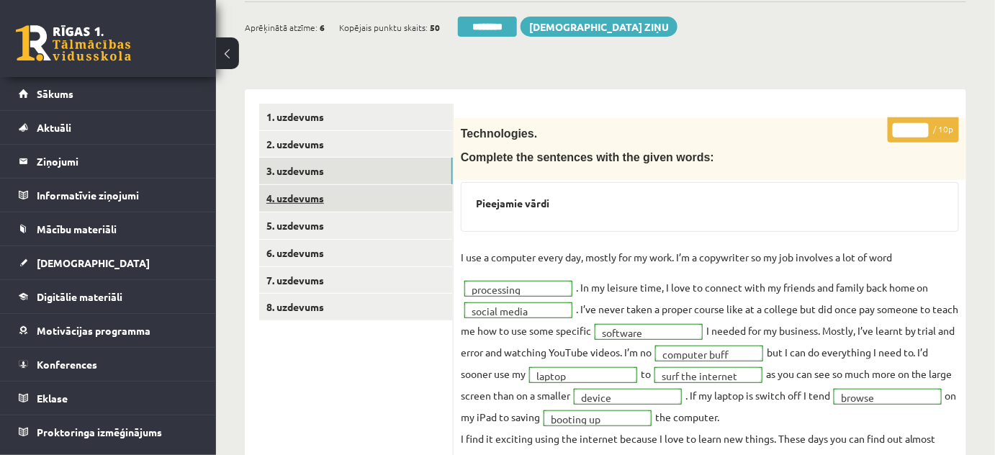
click at [299, 196] on link "4. uzdevums" at bounding box center [356, 198] width 194 height 27
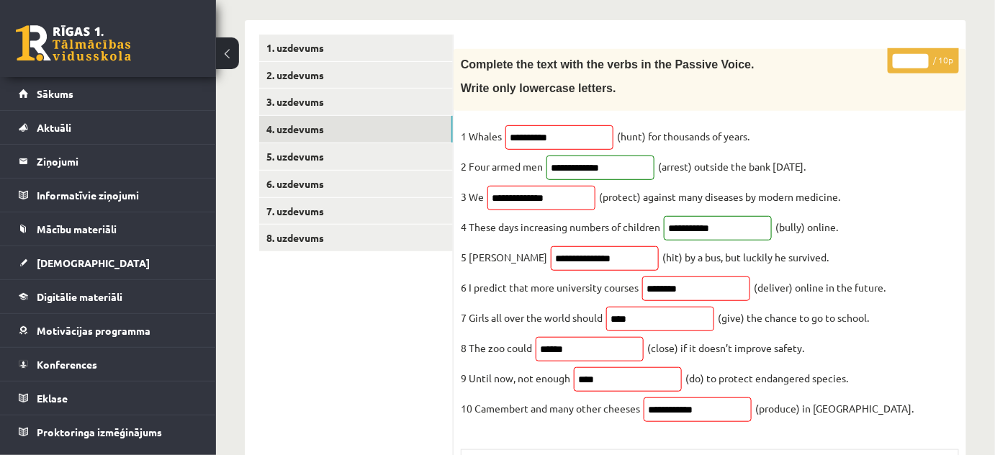
scroll to position [130, 0]
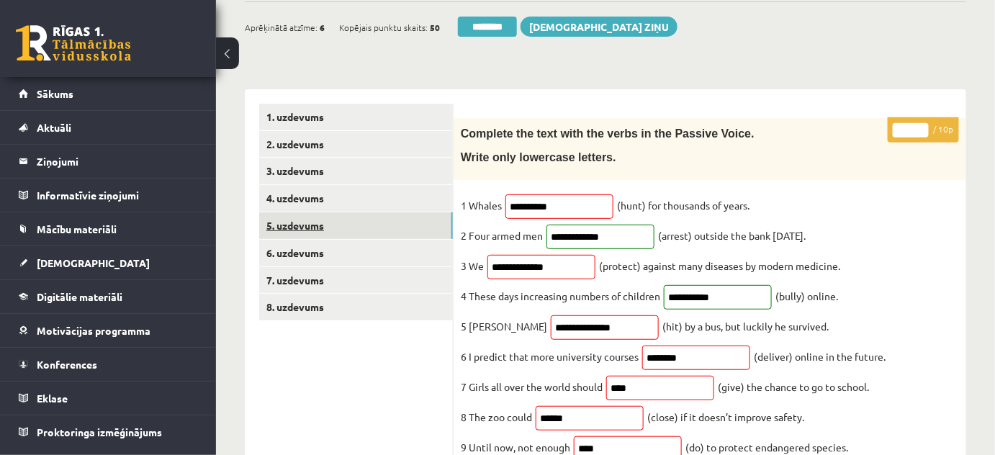
click at [284, 224] on link "5. uzdevums" at bounding box center [356, 225] width 194 height 27
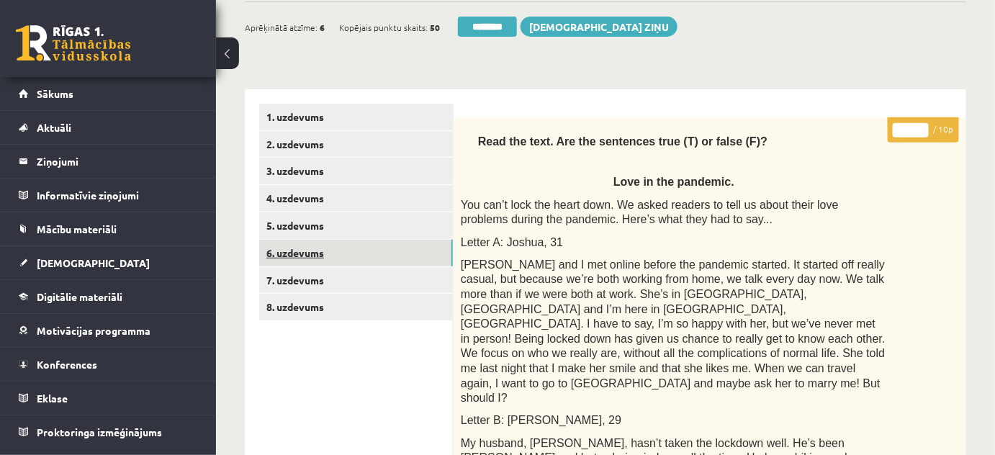
click at [288, 255] on link "6. uzdevums" at bounding box center [356, 253] width 194 height 27
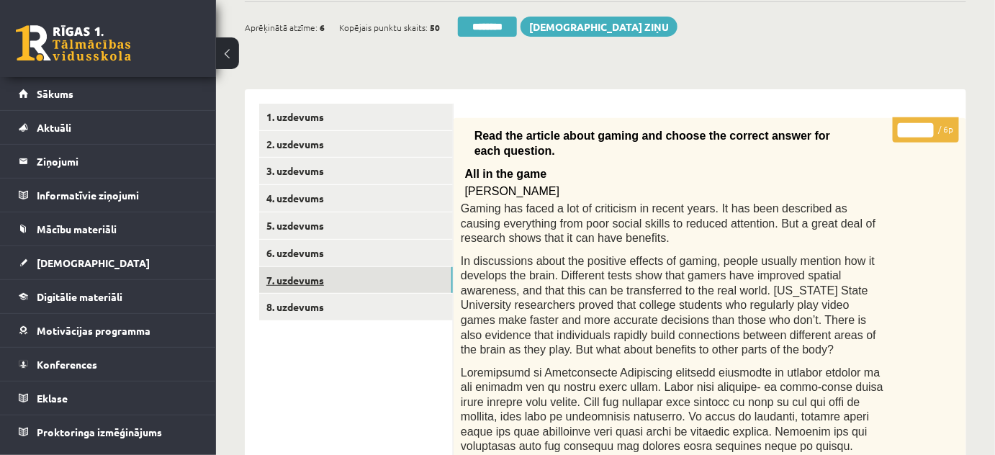
click at [290, 286] on link "7. uzdevums" at bounding box center [356, 280] width 194 height 27
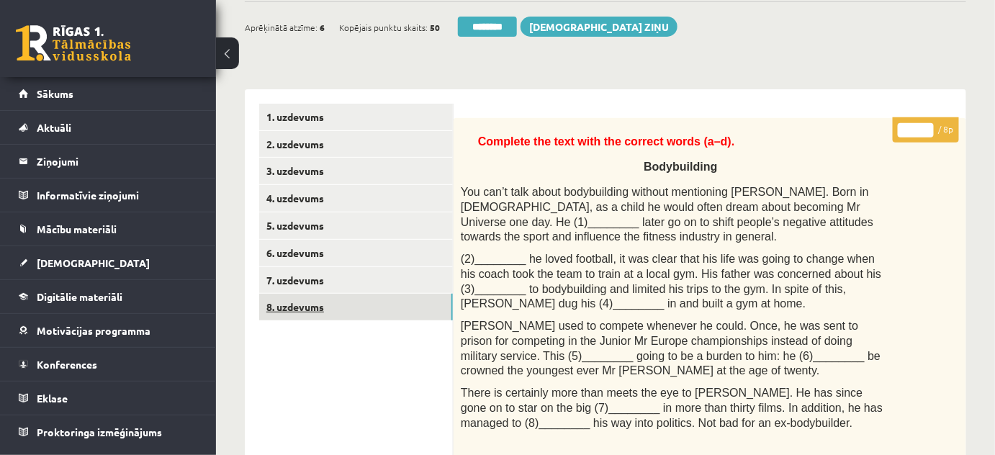
click at [294, 305] on link "8. uzdevums" at bounding box center [356, 307] width 194 height 27
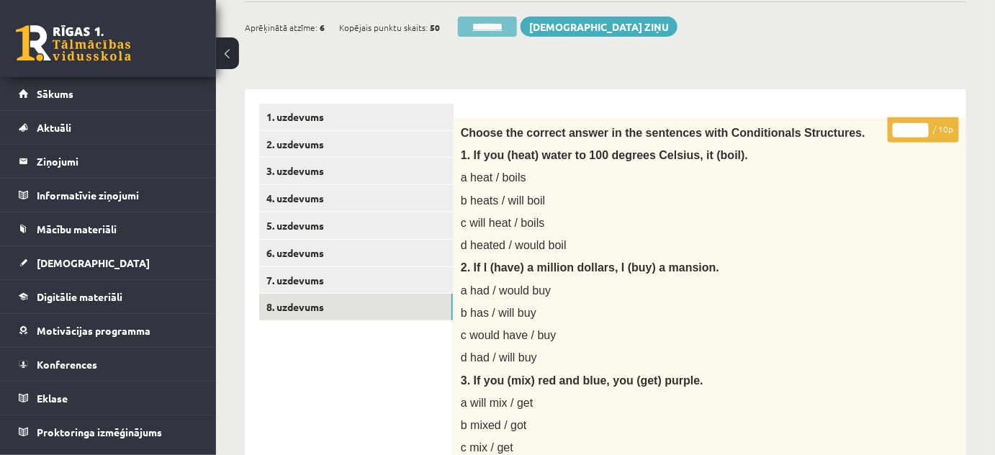
click at [490, 22] on input "********" at bounding box center [487, 27] width 59 height 20
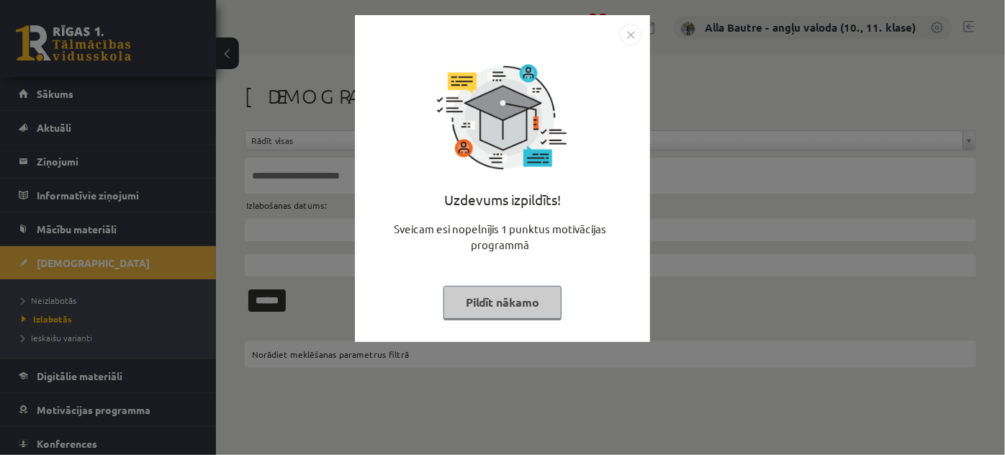
click at [626, 37] on img "Close" at bounding box center [631, 35] width 22 height 22
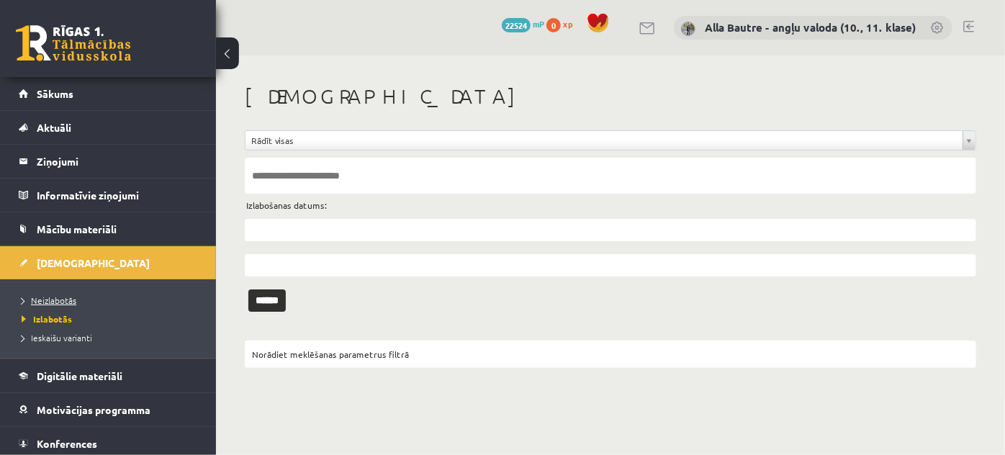
click at [59, 294] on span "Neizlabotās" at bounding box center [49, 300] width 55 height 12
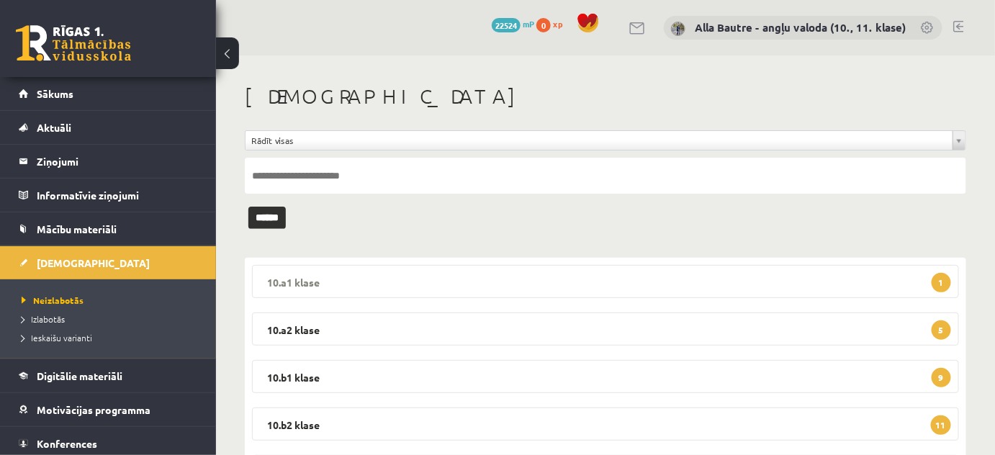
click at [304, 276] on legend "10.a1 klase 1" at bounding box center [605, 281] width 707 height 33
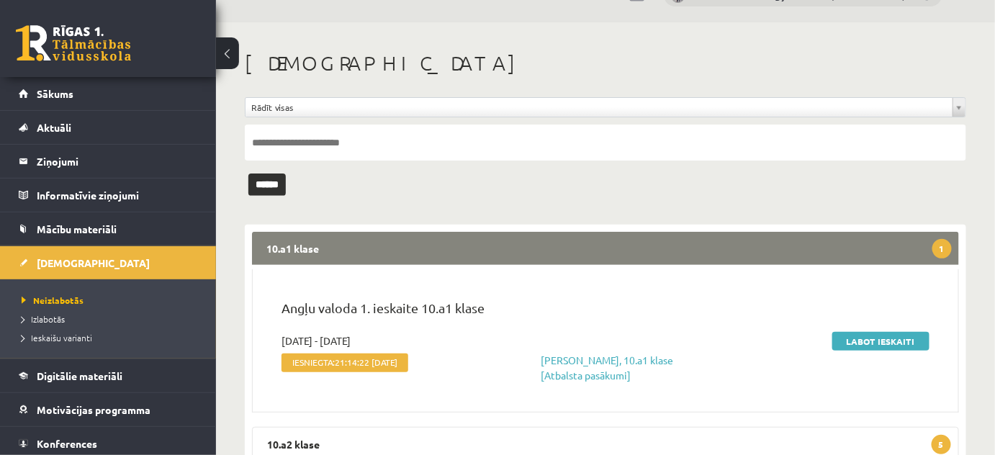
scroll to position [65, 0]
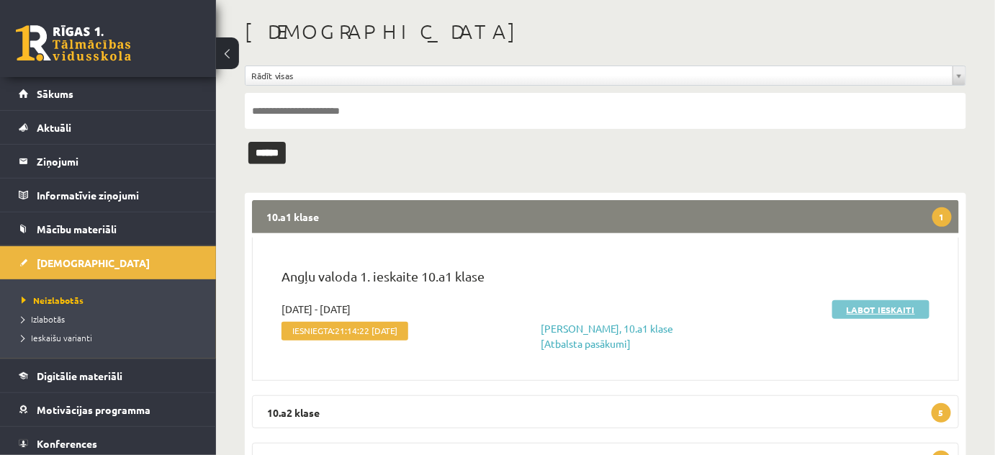
click at [881, 308] on link "Labot ieskaiti" at bounding box center [880, 309] width 97 height 19
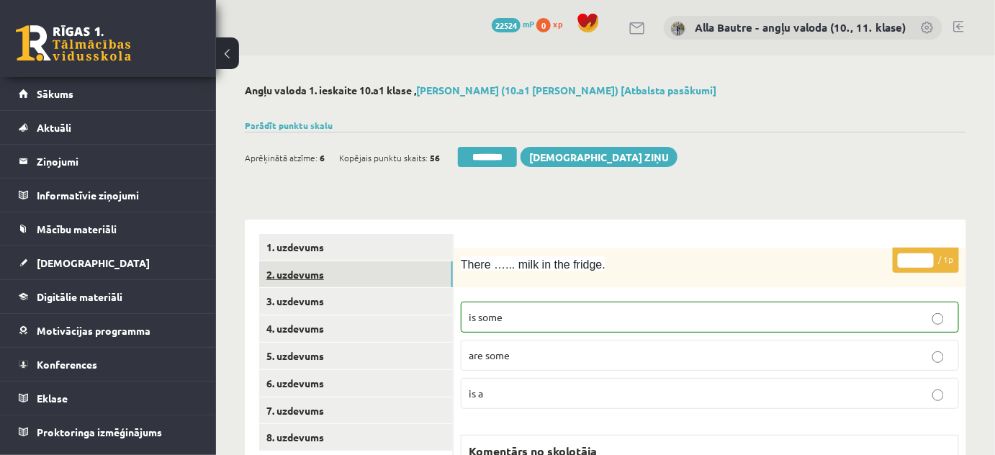
click at [309, 270] on link "2. uzdevums" at bounding box center [356, 274] width 194 height 27
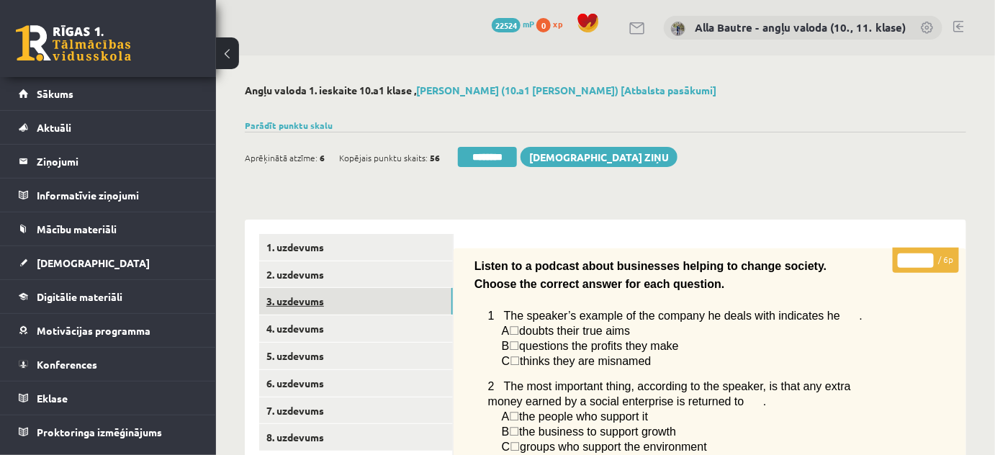
click at [292, 298] on link "3. uzdevums" at bounding box center [356, 301] width 194 height 27
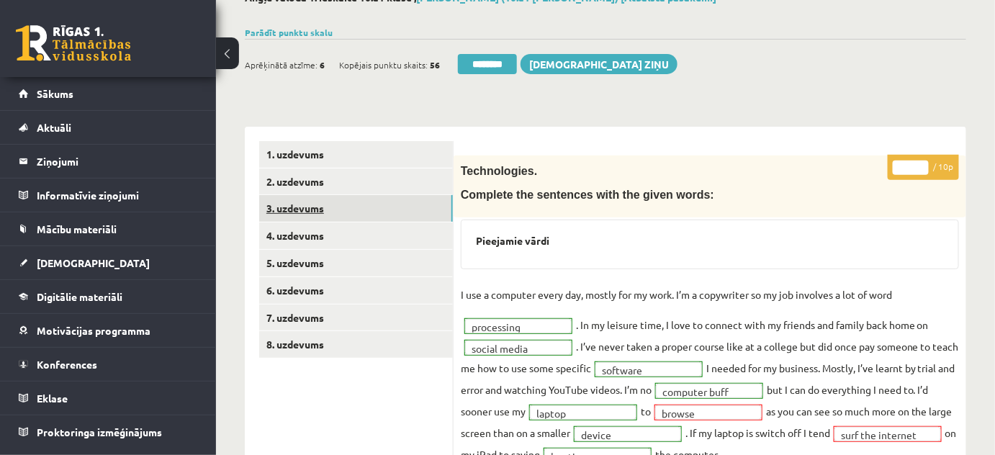
scroll to position [196, 0]
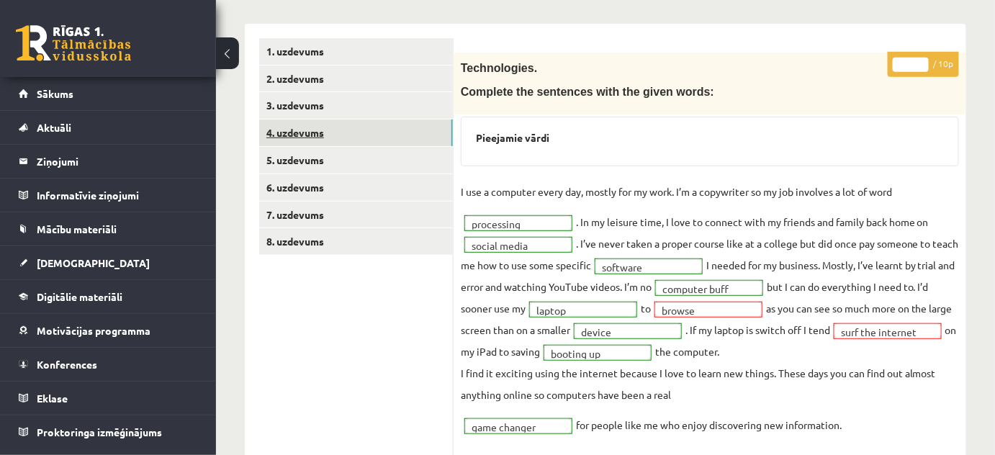
click at [303, 130] on link "4. uzdevums" at bounding box center [356, 132] width 194 height 27
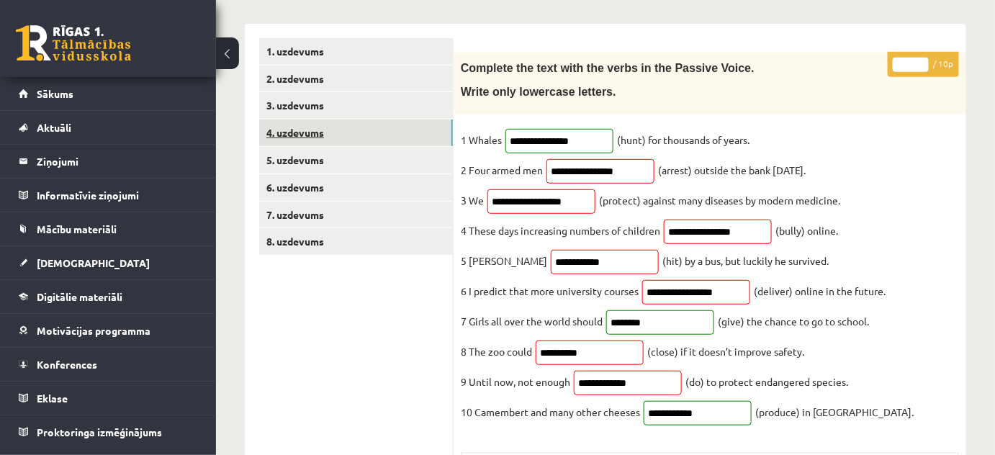
scroll to position [0, 0]
click at [923, 60] on input "*" at bounding box center [911, 65] width 36 height 14
type input "*"
click at [923, 60] on input "*" at bounding box center [911, 65] width 36 height 14
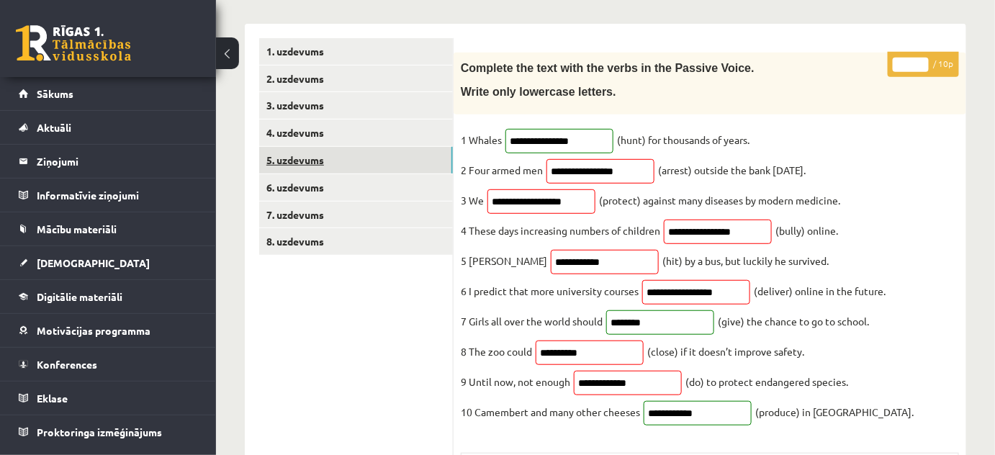
click at [325, 159] on link "5. uzdevums" at bounding box center [356, 160] width 194 height 27
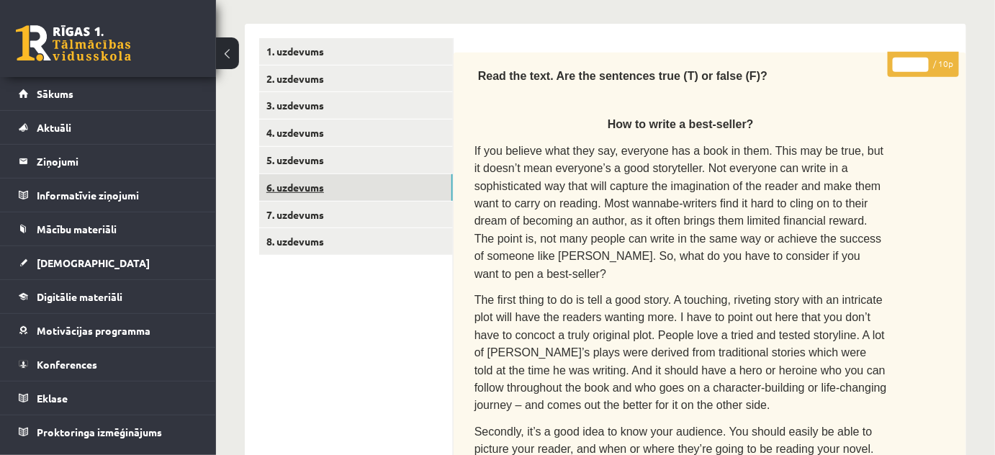
click at [314, 186] on link "6. uzdevums" at bounding box center [356, 187] width 194 height 27
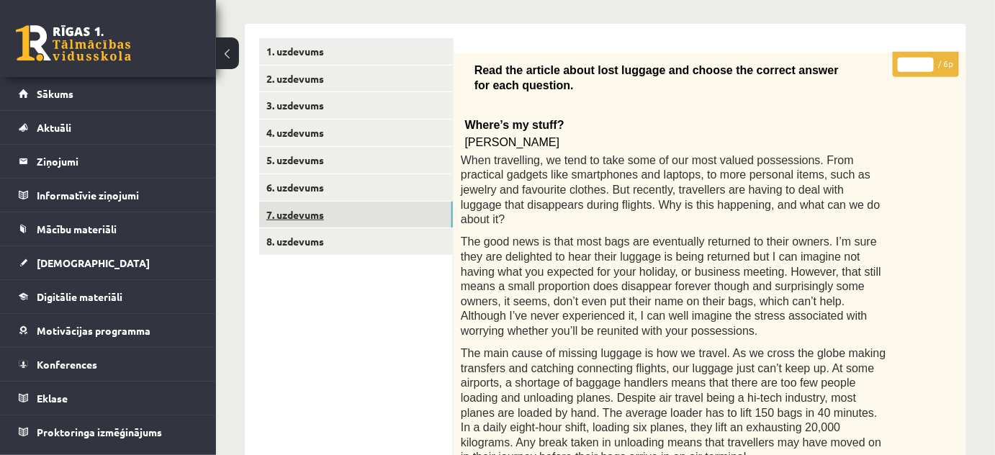
click at [294, 216] on link "7. uzdevums" at bounding box center [356, 215] width 194 height 27
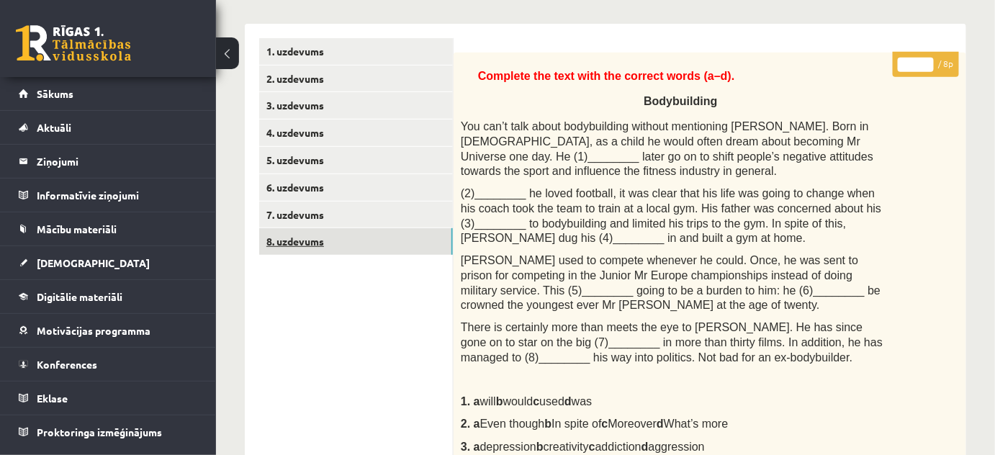
click at [284, 241] on link "8. uzdevums" at bounding box center [356, 241] width 194 height 27
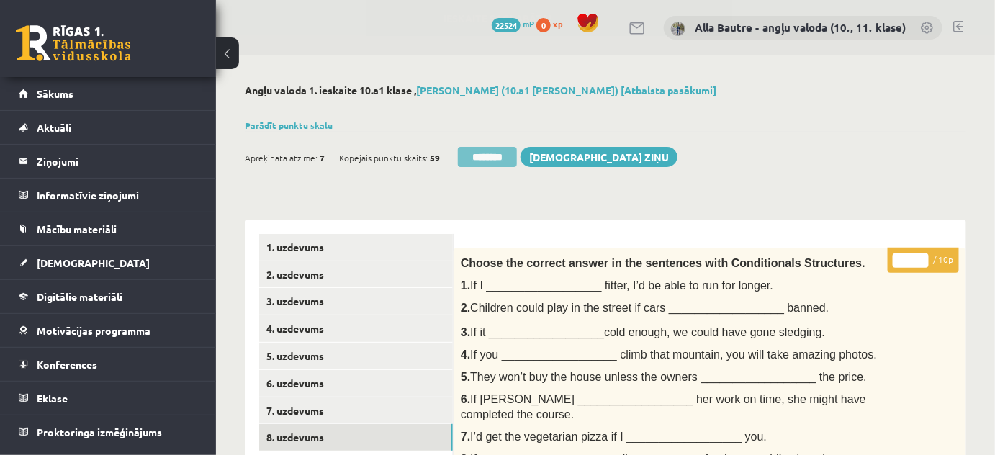
click at [482, 156] on input "********" at bounding box center [487, 157] width 59 height 20
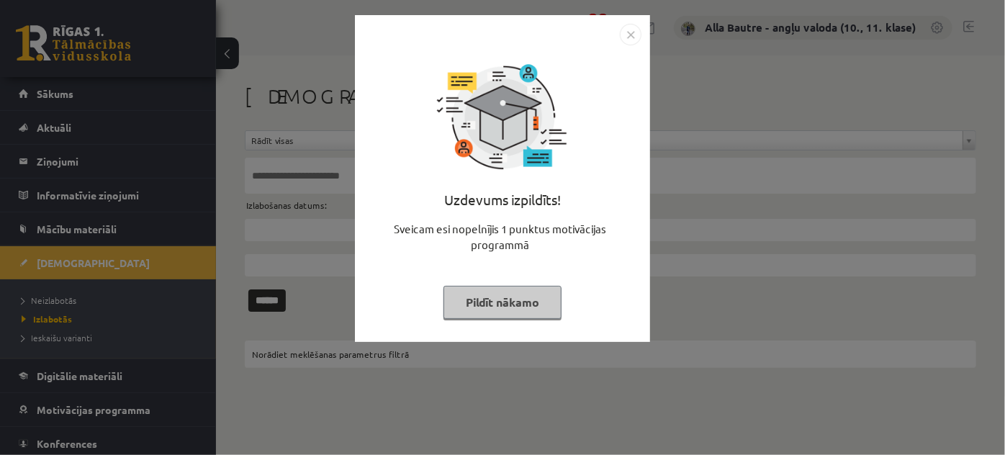
click at [631, 34] on img "Close" at bounding box center [631, 35] width 22 height 22
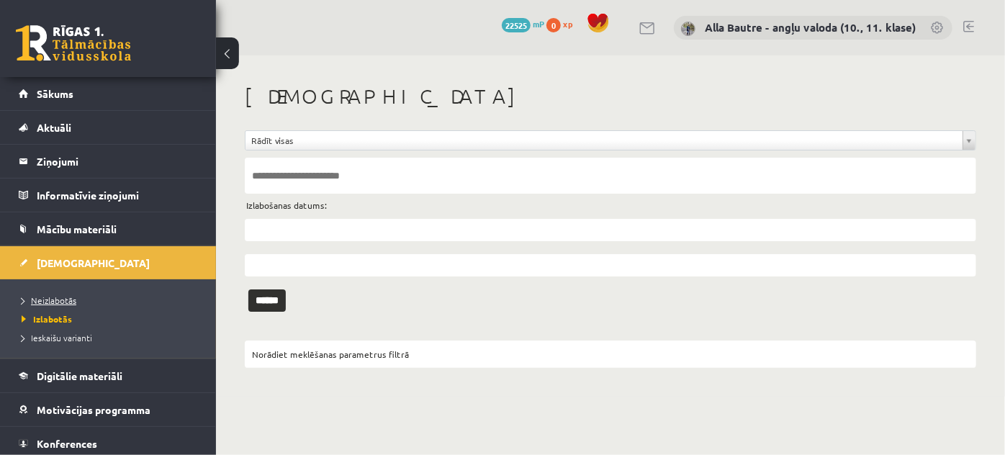
click at [63, 294] on link "Neizlabotās" at bounding box center [112, 300] width 180 height 13
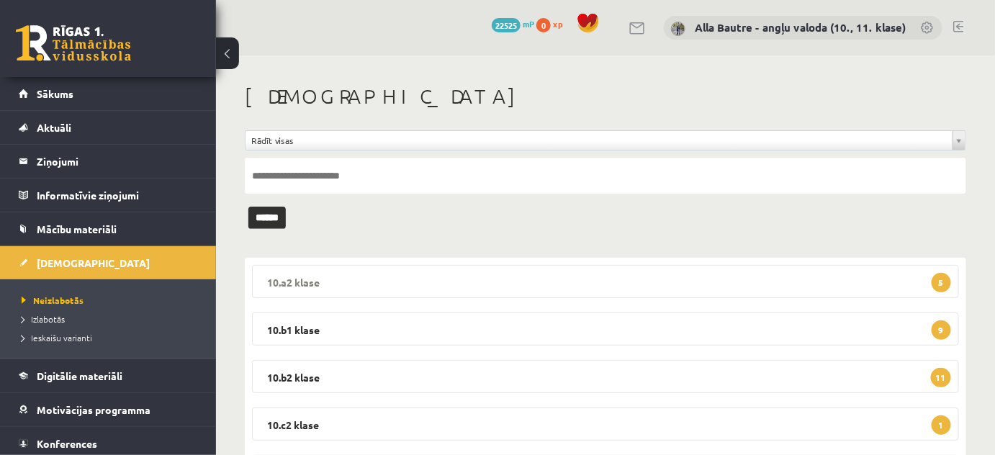
click at [284, 279] on legend "10.a2 klase 5" at bounding box center [605, 281] width 707 height 33
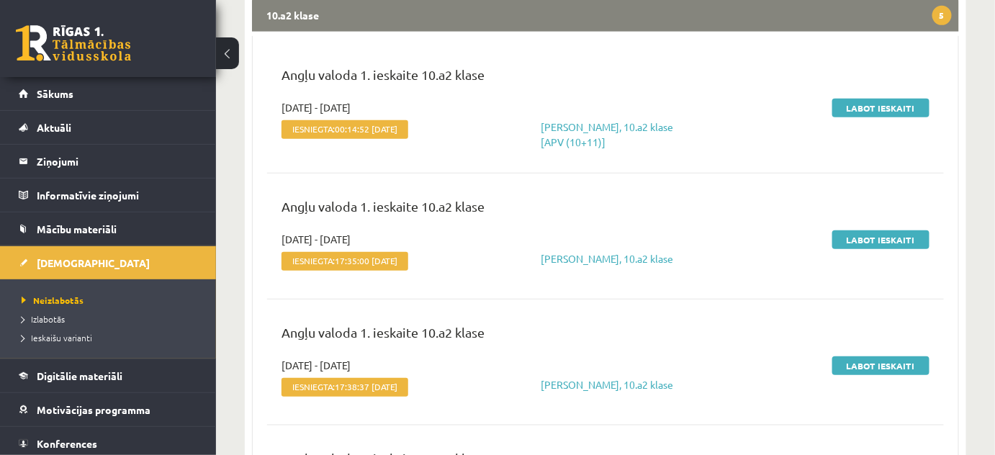
scroll to position [261, 0]
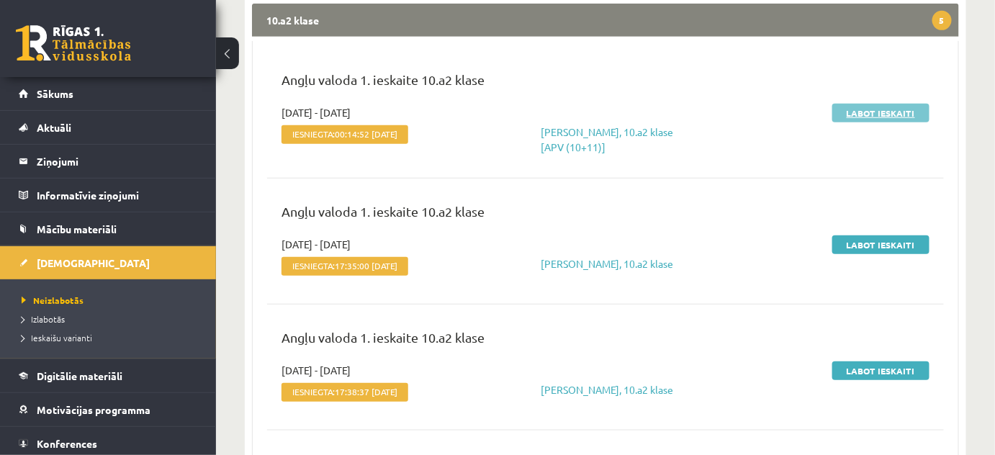
click at [854, 117] on link "Labot ieskaiti" at bounding box center [880, 113] width 97 height 19
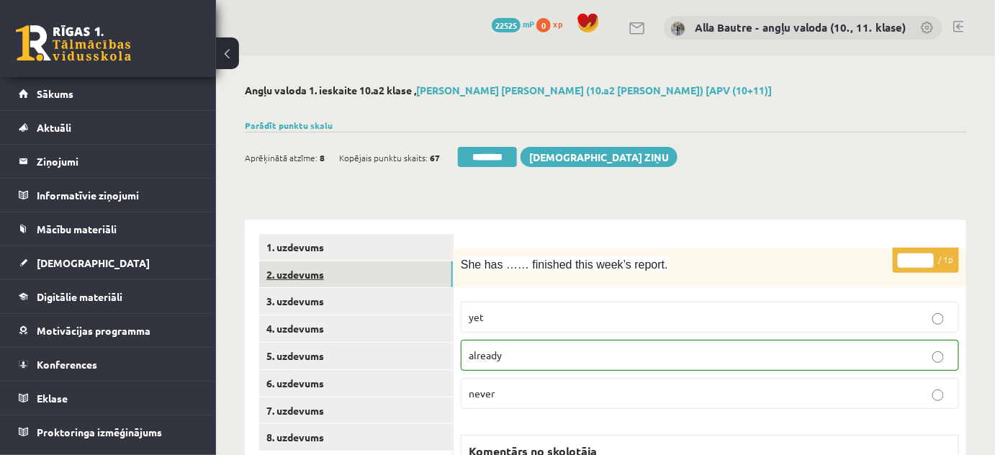
click at [318, 269] on link "2. uzdevums" at bounding box center [356, 274] width 194 height 27
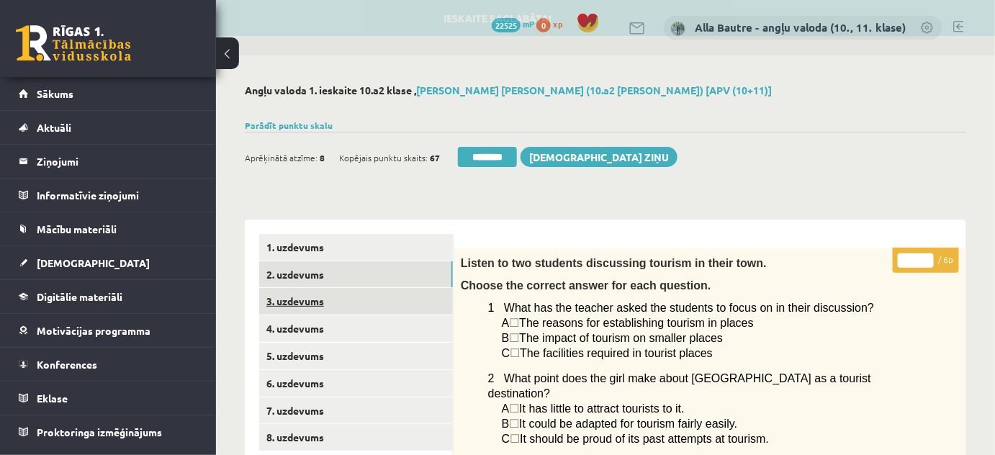
click at [309, 302] on link "3. uzdevums" at bounding box center [356, 301] width 194 height 27
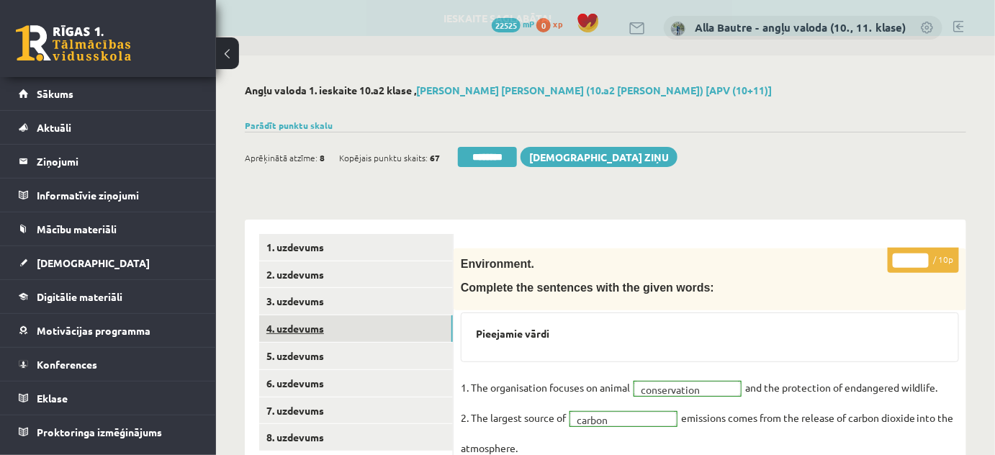
click at [297, 330] on link "4. uzdevums" at bounding box center [356, 328] width 194 height 27
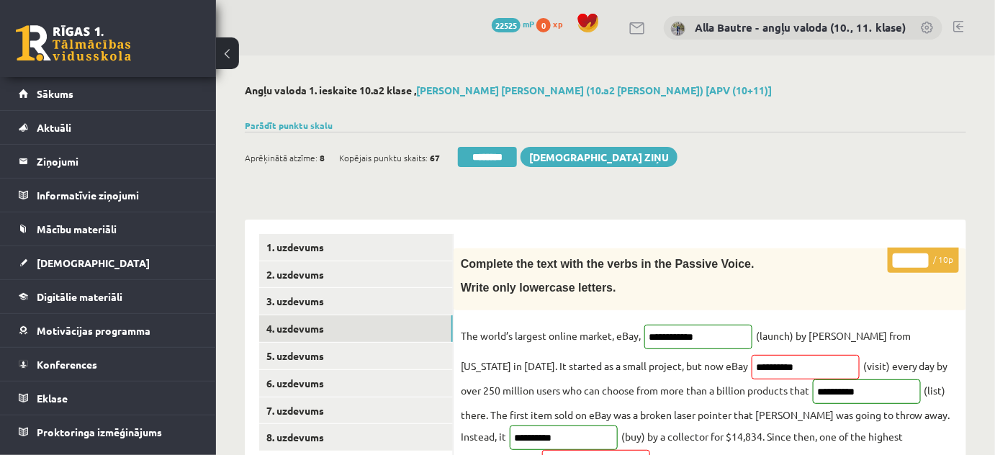
click at [921, 256] on input "*" at bounding box center [911, 260] width 36 height 14
type input "*"
click at [921, 256] on input "*" at bounding box center [911, 260] width 36 height 14
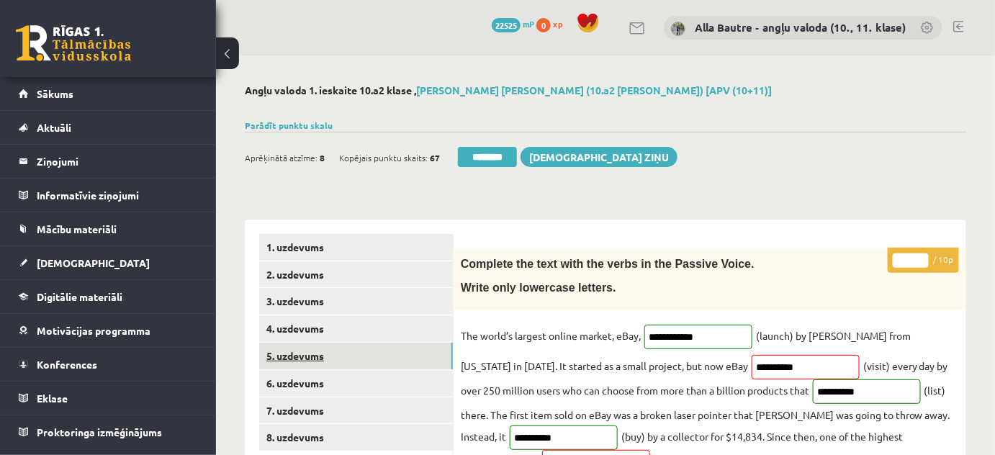
click at [343, 357] on link "5. uzdevums" at bounding box center [356, 356] width 194 height 27
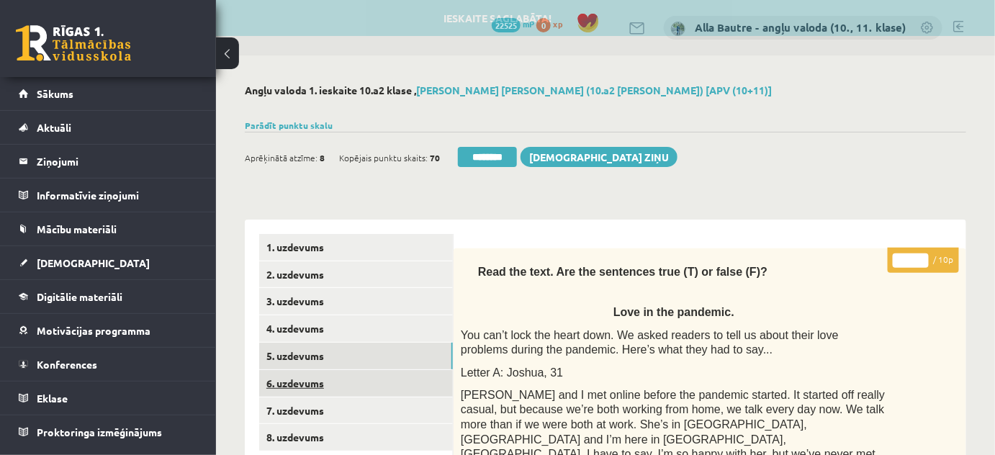
click at [320, 380] on link "6. uzdevums" at bounding box center [356, 383] width 194 height 27
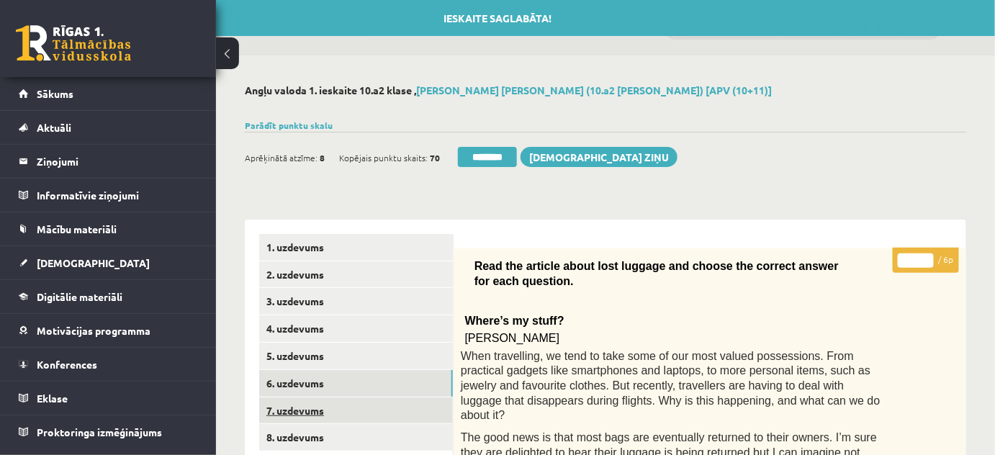
click at [312, 408] on link "7. uzdevums" at bounding box center [356, 410] width 194 height 27
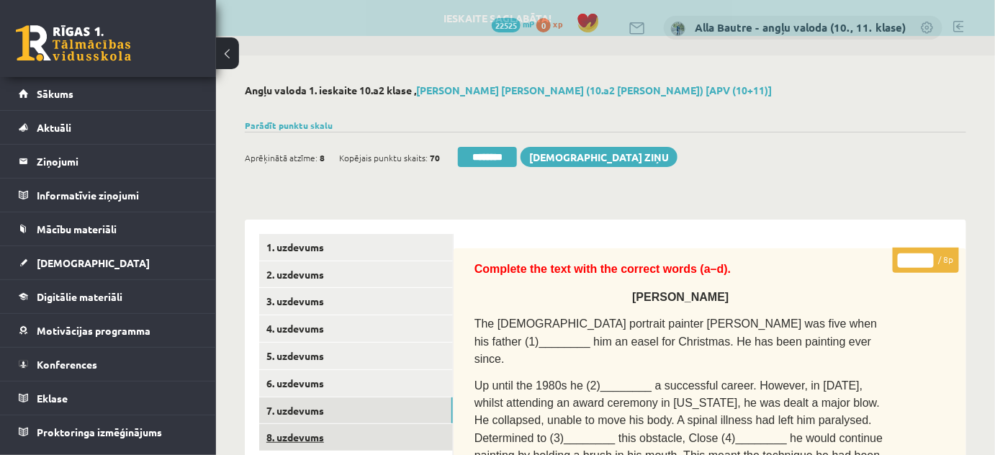
click at [307, 428] on link "8. uzdevums" at bounding box center [356, 437] width 194 height 27
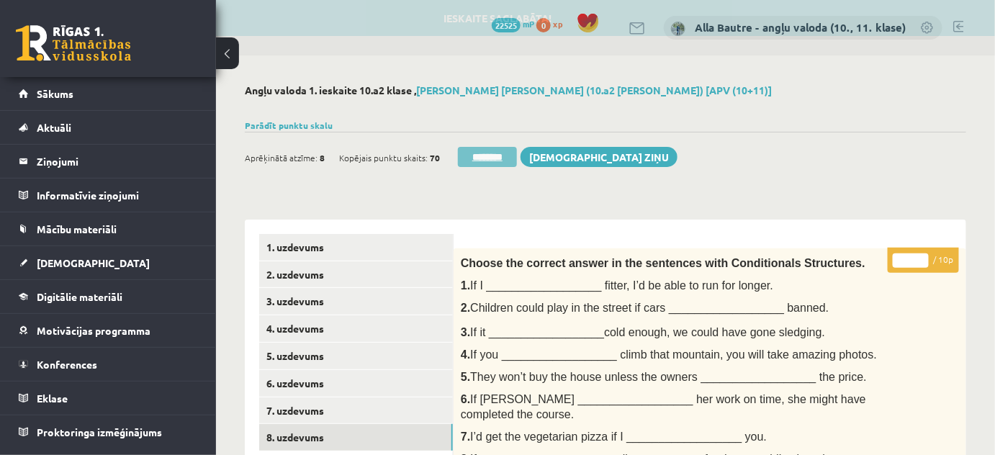
click at [489, 159] on input "********" at bounding box center [487, 157] width 59 height 20
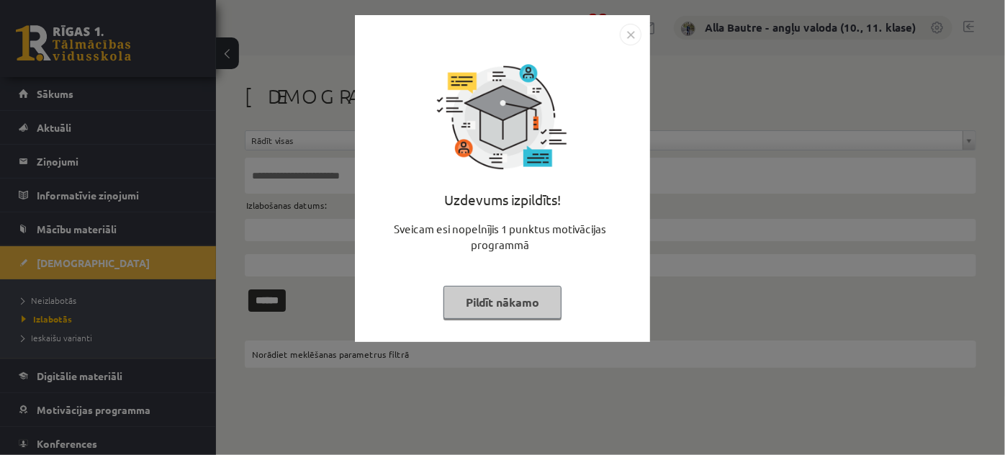
click at [631, 32] on img "Close" at bounding box center [631, 35] width 22 height 22
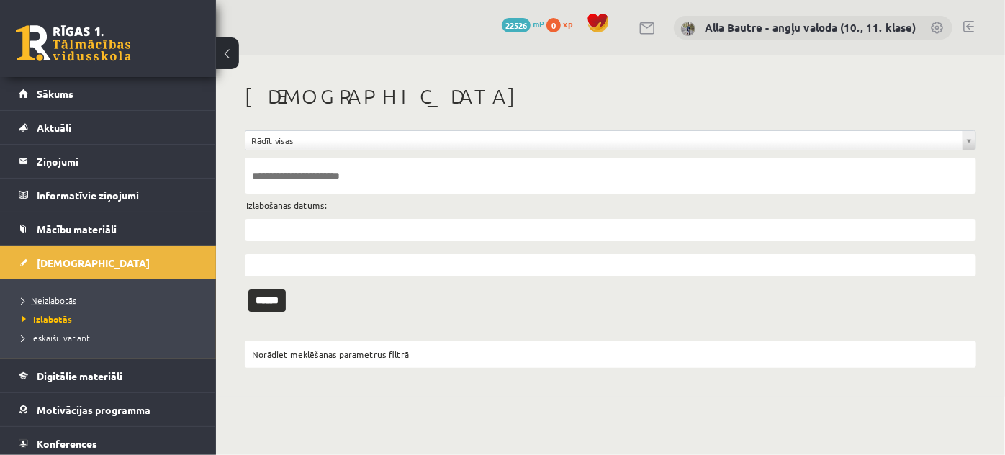
click at [59, 294] on span "Neizlabotās" at bounding box center [49, 300] width 55 height 12
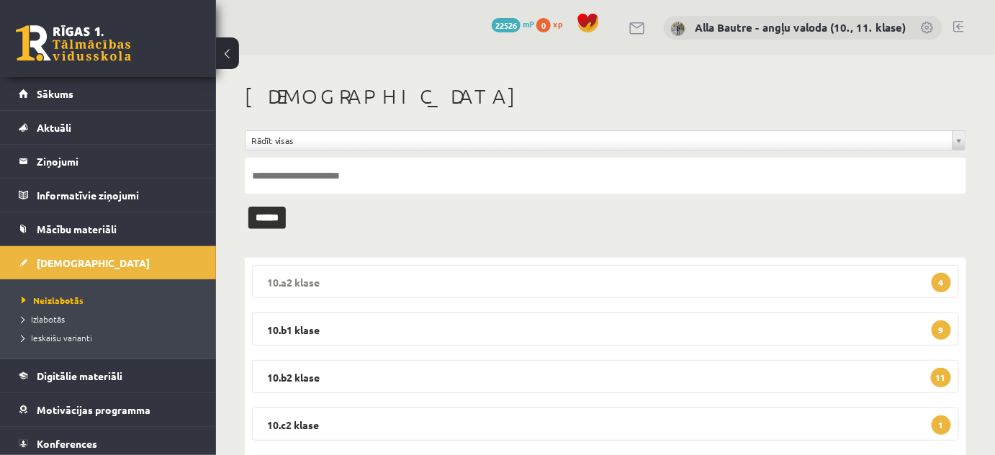
click at [288, 278] on legend "10.a2 klase 4" at bounding box center [605, 281] width 707 height 33
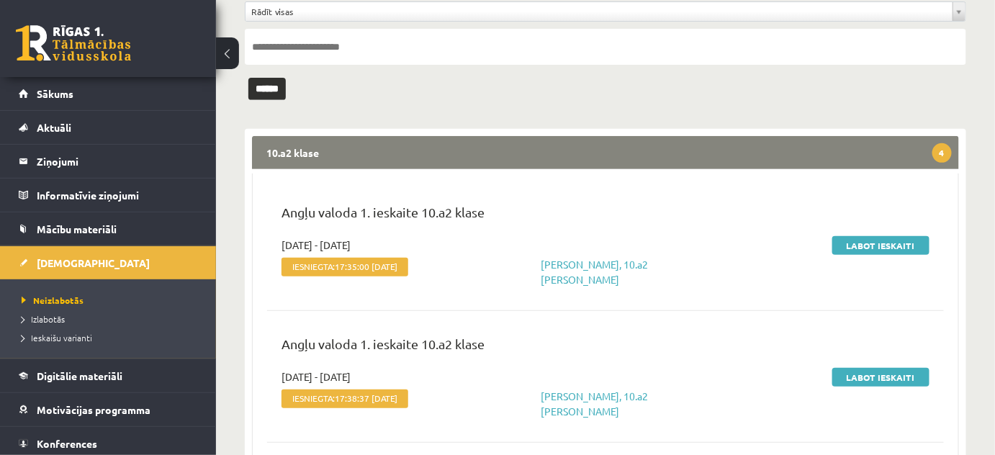
scroll to position [196, 0]
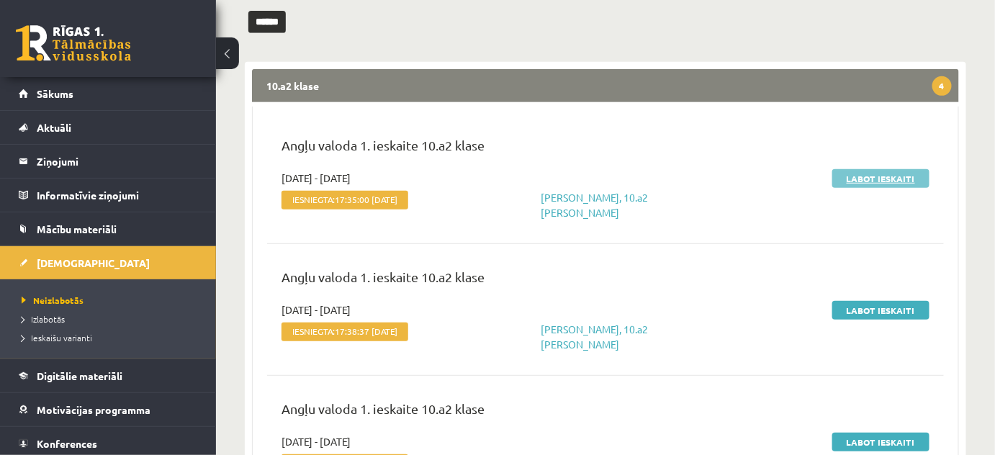
click at [862, 178] on link "Labot ieskaiti" at bounding box center [880, 178] width 97 height 19
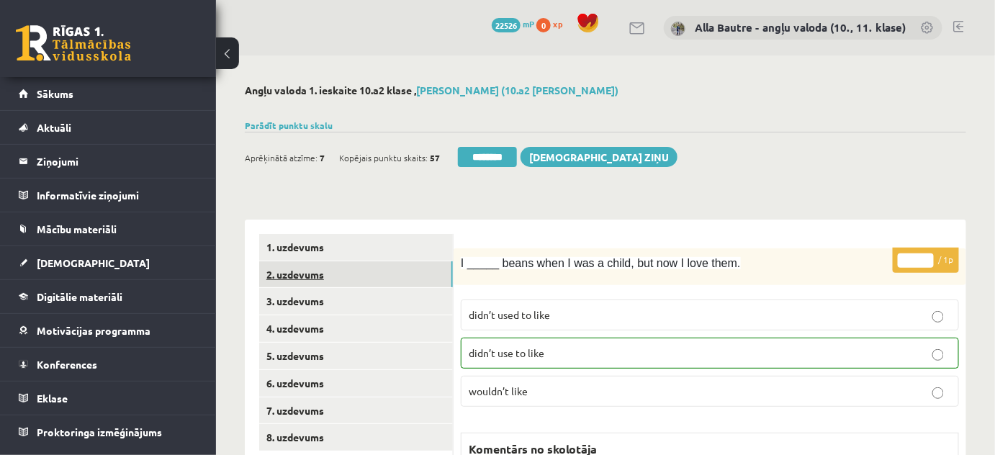
click at [312, 270] on link "2. uzdevums" at bounding box center [356, 274] width 194 height 27
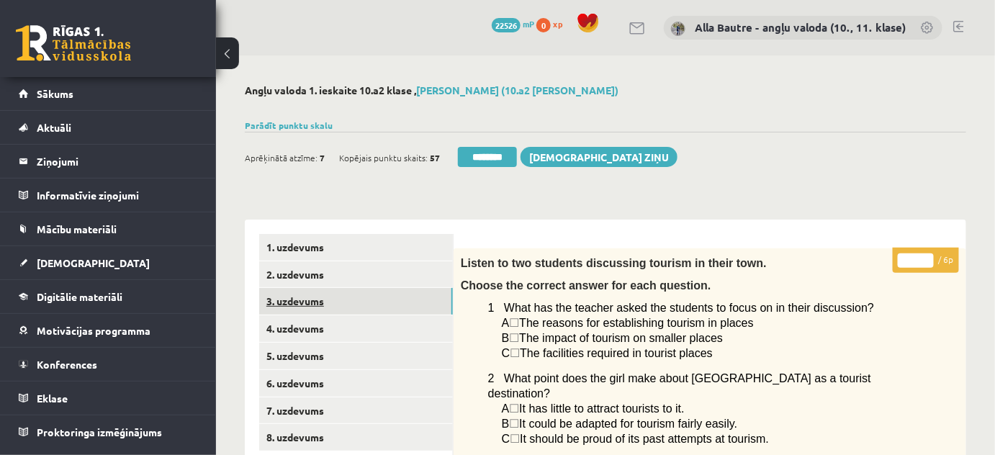
click at [288, 304] on link "3. uzdevums" at bounding box center [356, 301] width 194 height 27
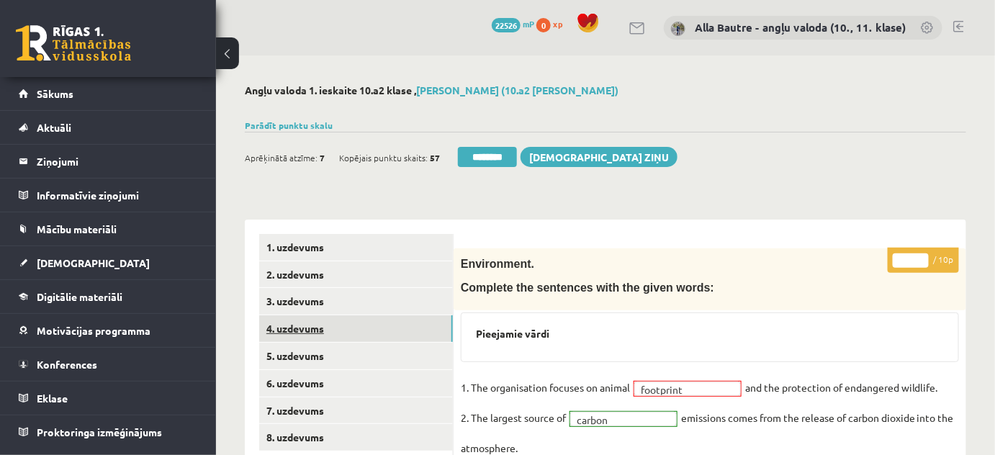
click at [299, 322] on link "4. uzdevums" at bounding box center [356, 328] width 194 height 27
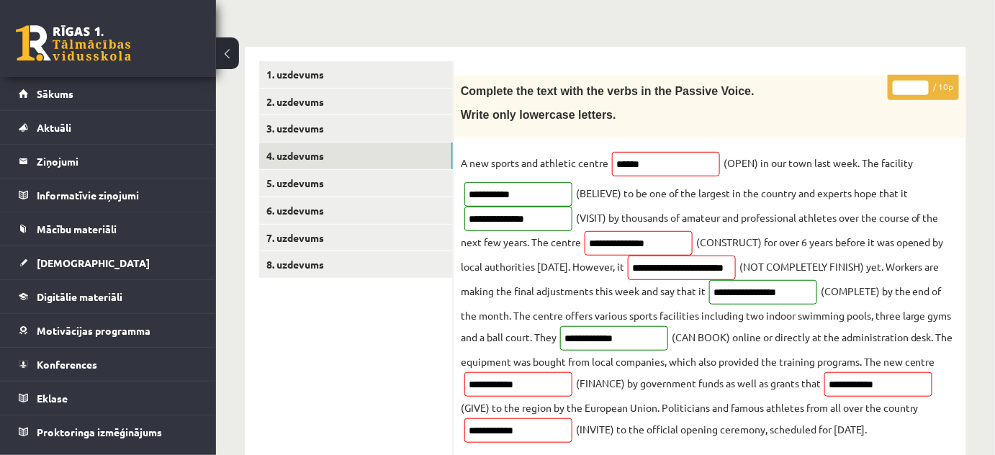
scroll to position [196, 0]
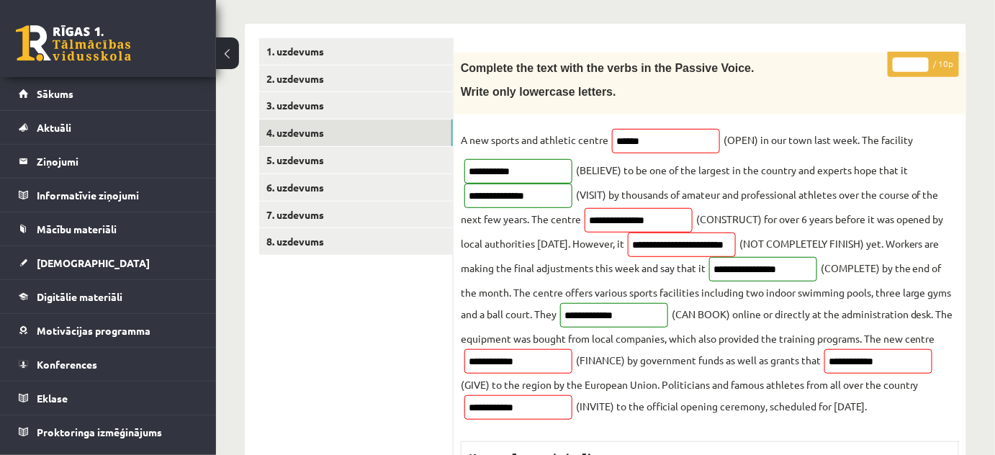
type input "*"
click at [921, 60] on input "*" at bounding box center [911, 65] width 36 height 14
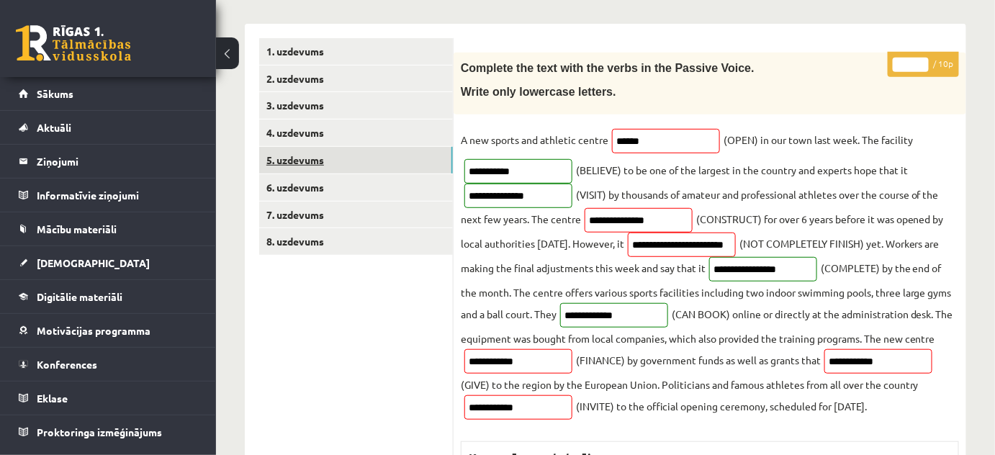
click at [333, 158] on link "5. uzdevums" at bounding box center [356, 160] width 194 height 27
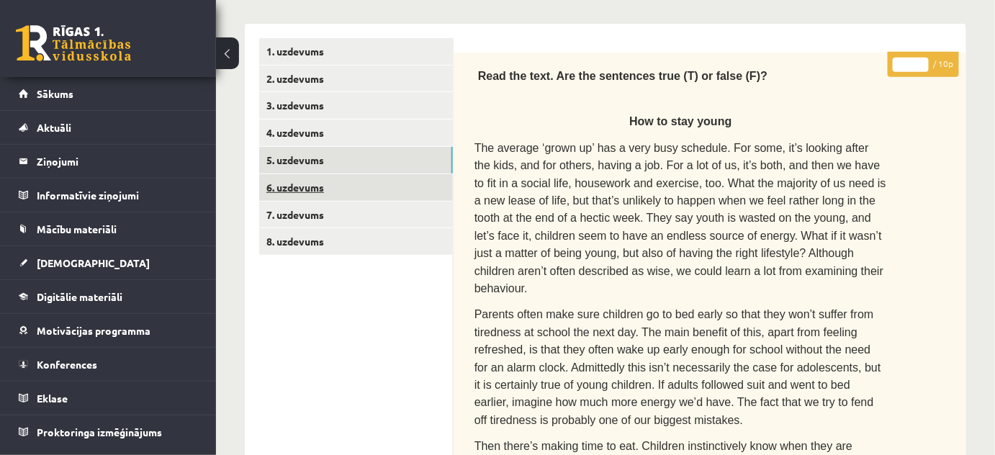
scroll to position [0, 0]
click at [320, 188] on link "6. uzdevums" at bounding box center [356, 187] width 194 height 27
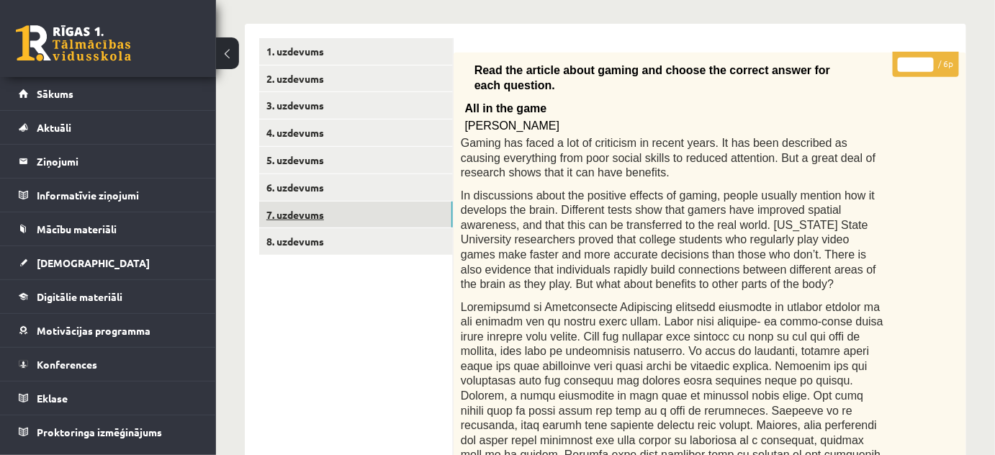
click at [315, 215] on link "7. uzdevums" at bounding box center [356, 215] width 194 height 27
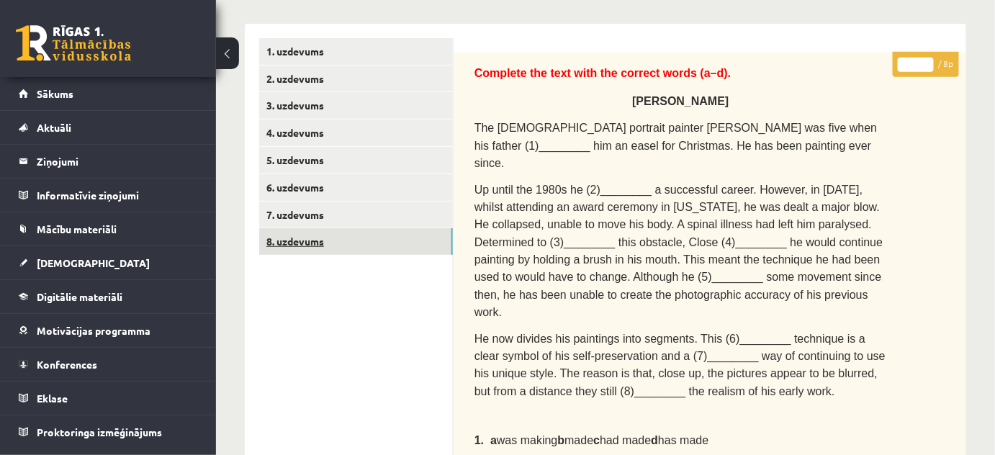
click at [280, 236] on link "8. uzdevums" at bounding box center [356, 241] width 194 height 27
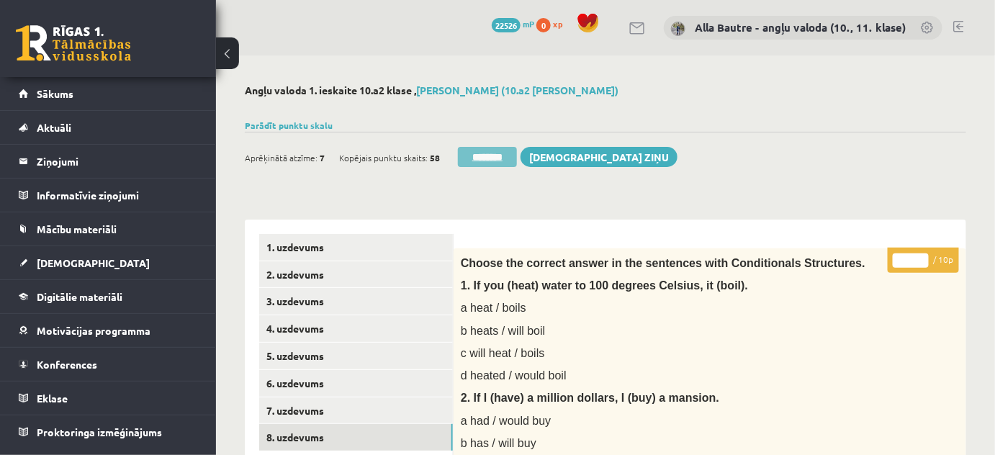
click at [495, 156] on input "********" at bounding box center [487, 157] width 59 height 20
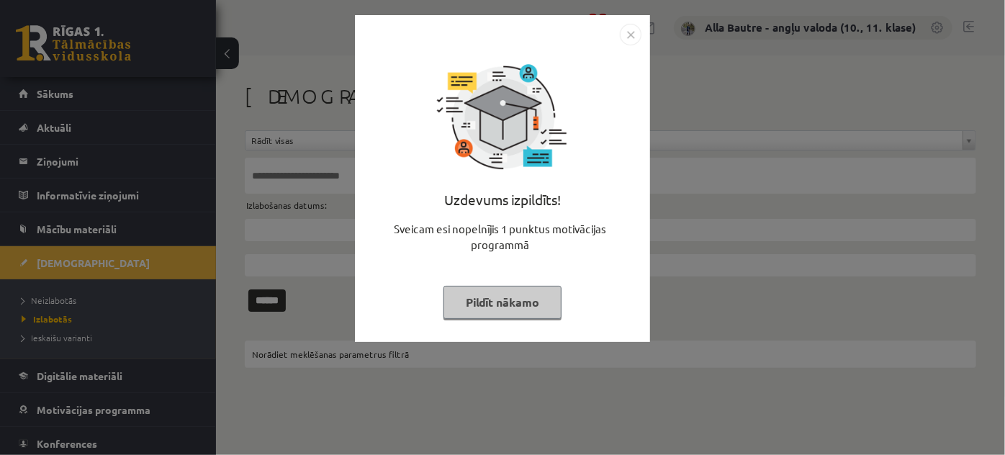
click at [636, 34] on img "Close" at bounding box center [631, 35] width 22 height 22
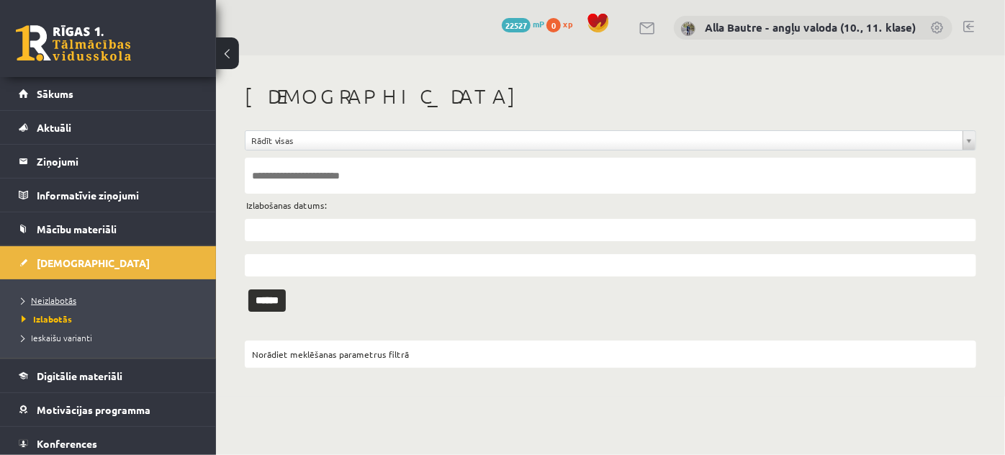
click at [71, 296] on span "Neizlabotās" at bounding box center [49, 300] width 55 height 12
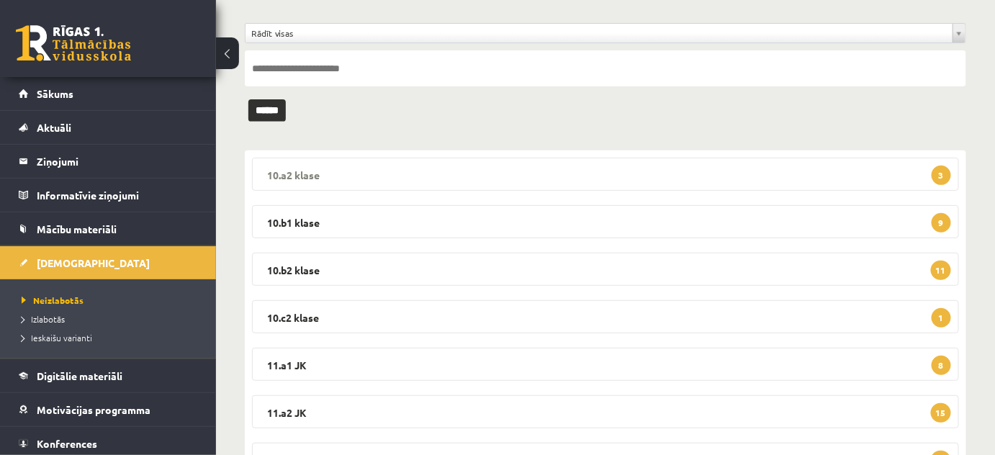
scroll to position [130, 0]
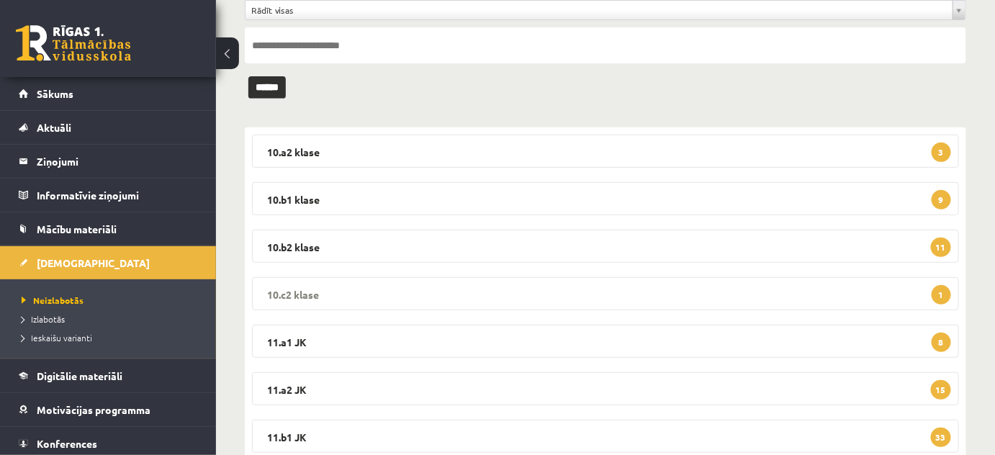
click at [294, 291] on legend "10.c2 klase 1" at bounding box center [605, 293] width 707 height 33
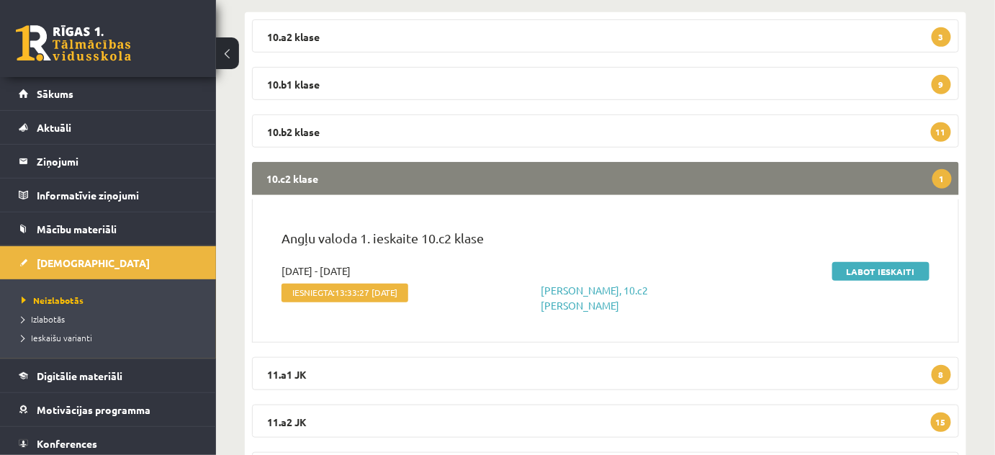
scroll to position [261, 0]
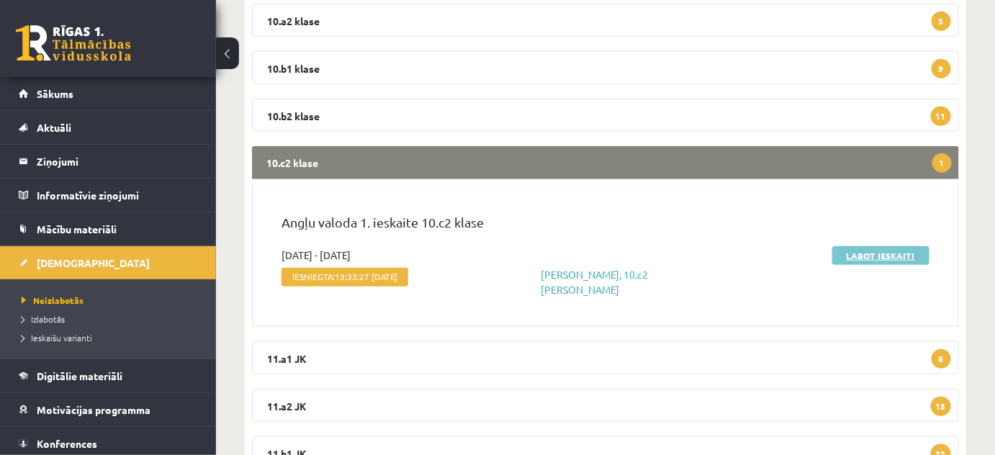
click at [868, 257] on link "Labot ieskaiti" at bounding box center [880, 255] width 97 height 19
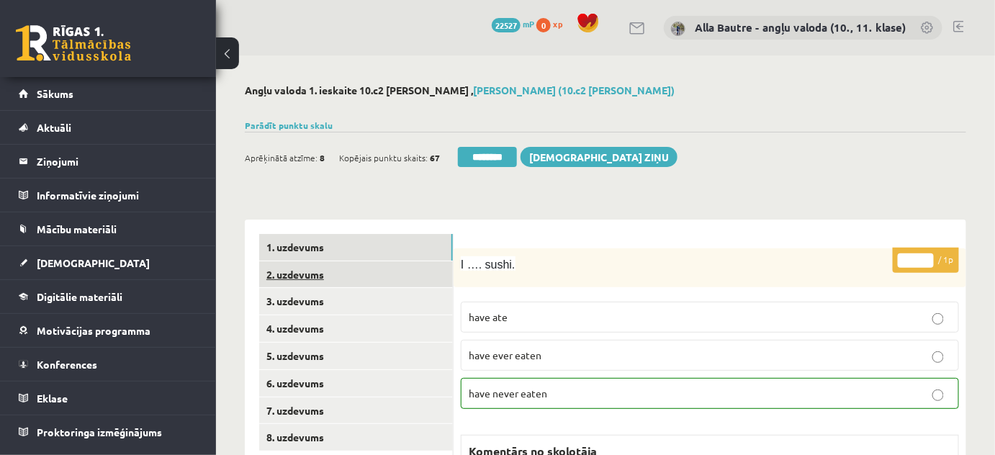
click at [305, 270] on link "2. uzdevums" at bounding box center [356, 274] width 194 height 27
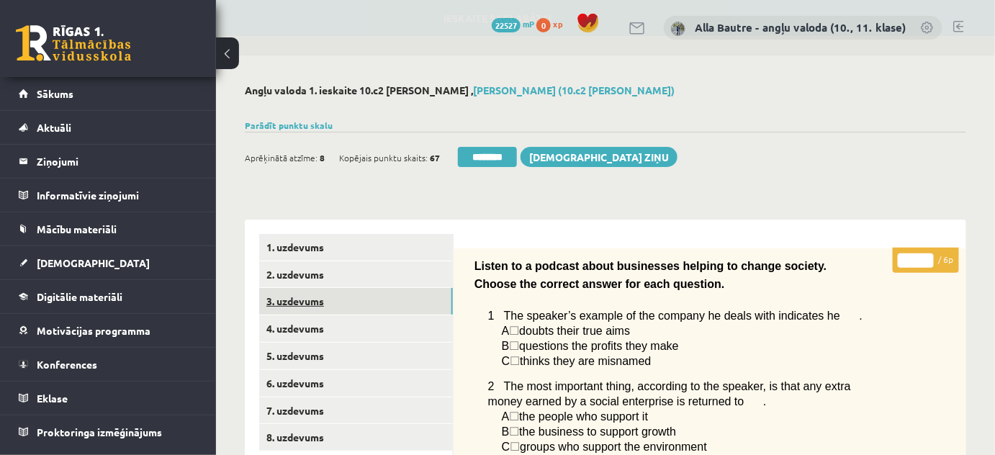
click at [292, 302] on link "3. uzdevums" at bounding box center [356, 301] width 194 height 27
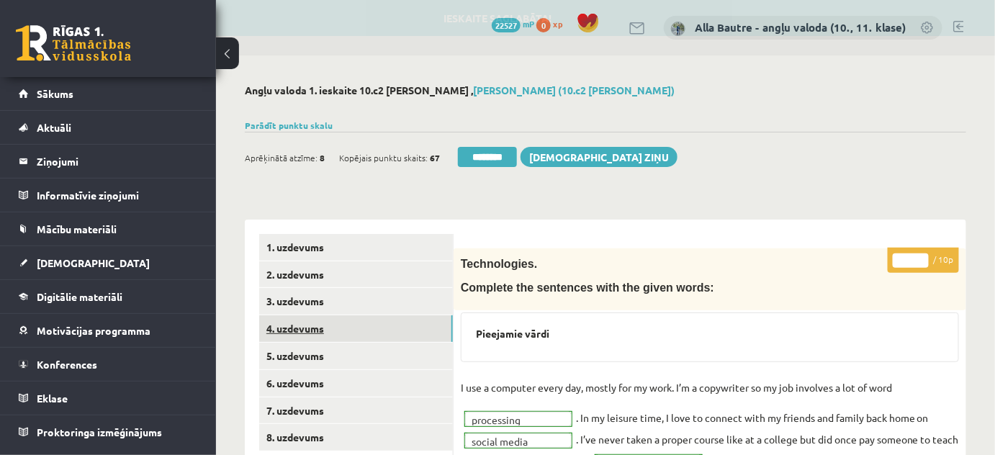
click at [289, 330] on link "4. uzdevums" at bounding box center [356, 328] width 194 height 27
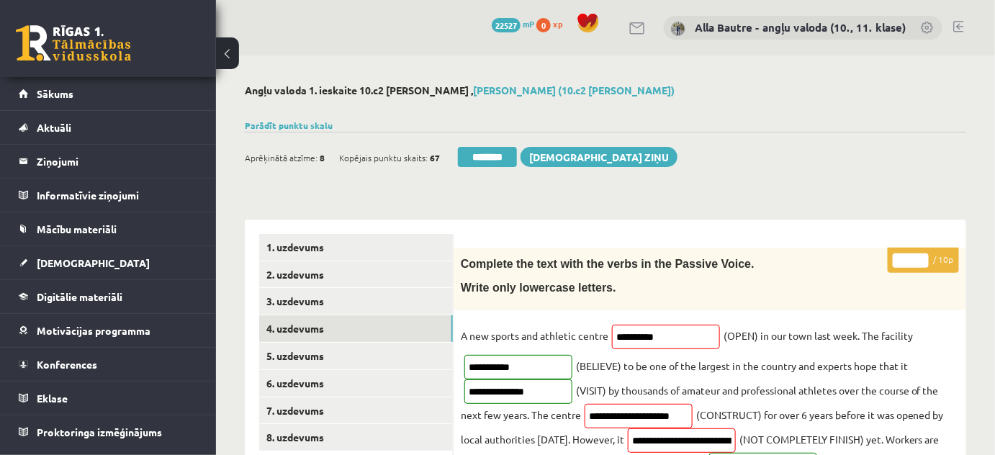
click at [920, 257] on input "*" at bounding box center [911, 260] width 36 height 14
type input "*"
click at [920, 257] on input "*" at bounding box center [911, 260] width 36 height 14
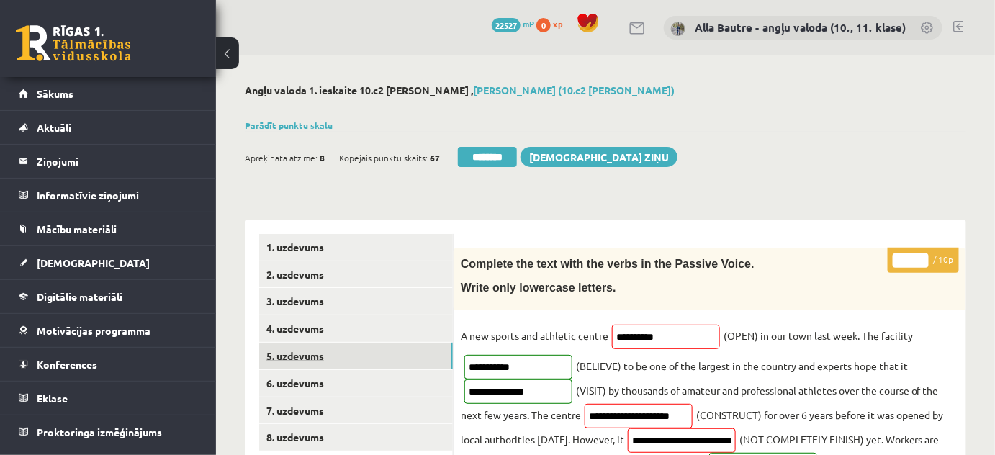
click at [305, 353] on link "5. uzdevums" at bounding box center [356, 356] width 194 height 27
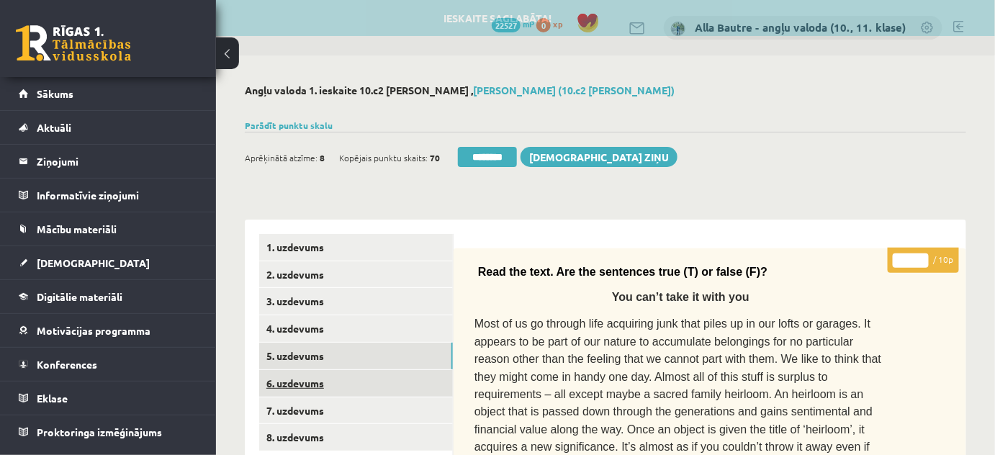
click at [302, 381] on link "6. uzdevums" at bounding box center [356, 383] width 194 height 27
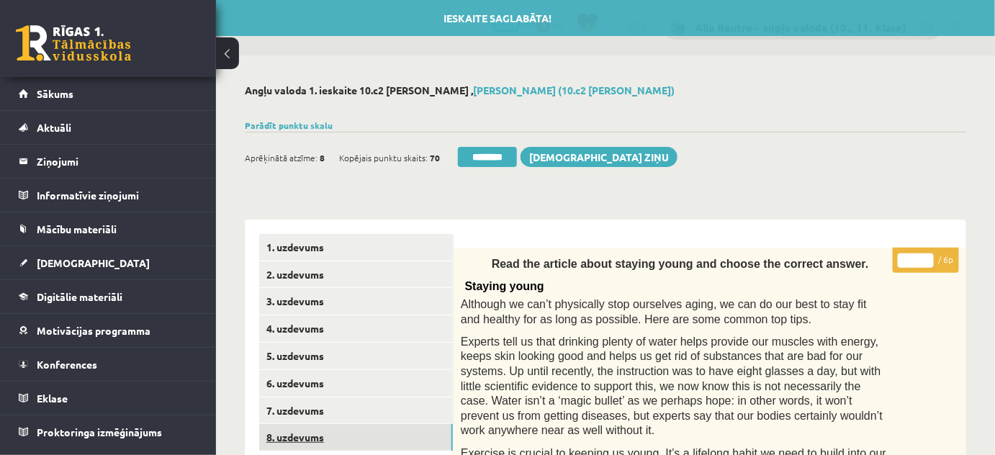
click at [293, 437] on link "8. uzdevums" at bounding box center [356, 437] width 194 height 27
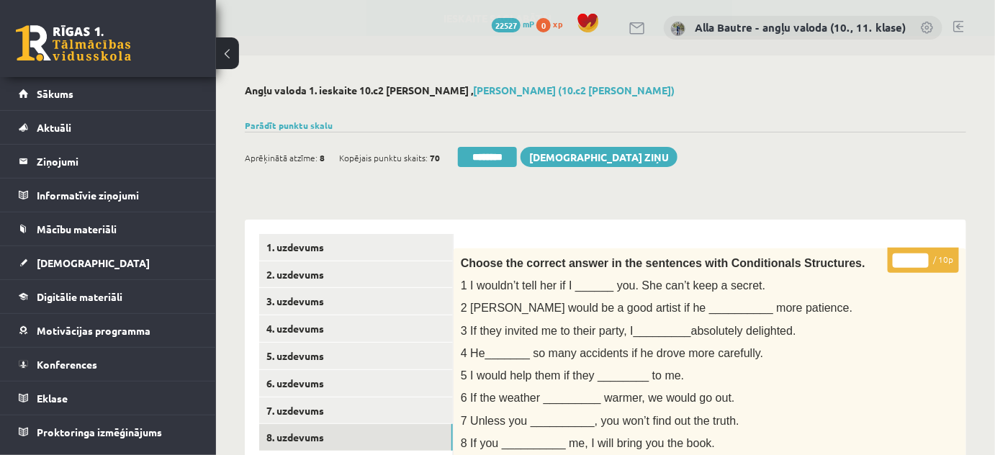
click at [472, 157] on input "********" at bounding box center [487, 157] width 59 height 20
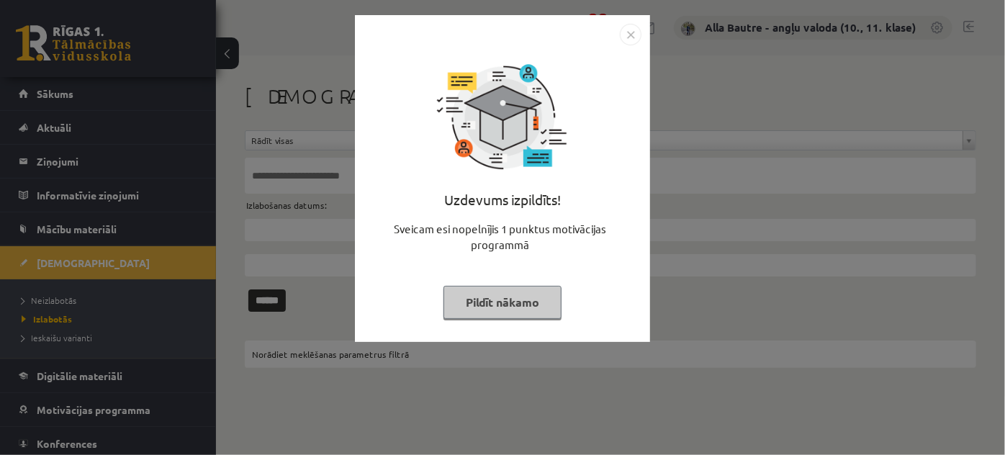
click at [636, 32] on img "Close" at bounding box center [631, 35] width 22 height 22
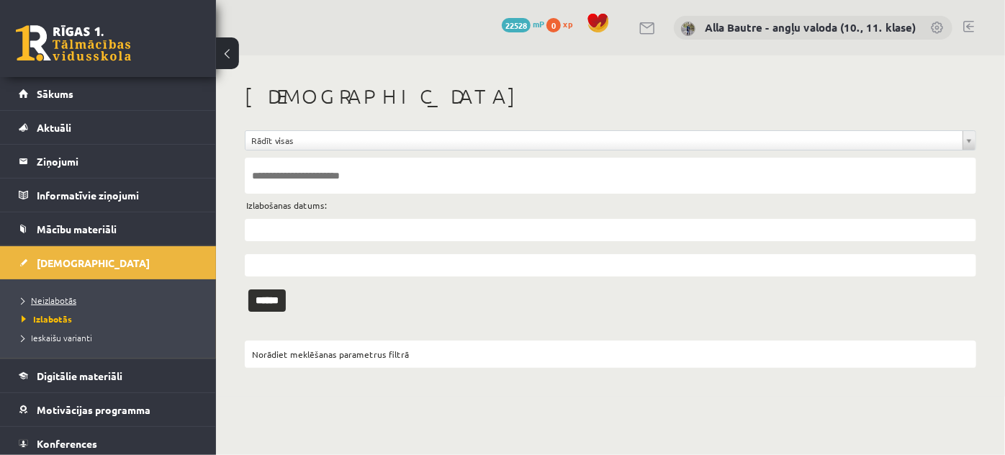
click at [63, 297] on span "Neizlabotās" at bounding box center [49, 300] width 55 height 12
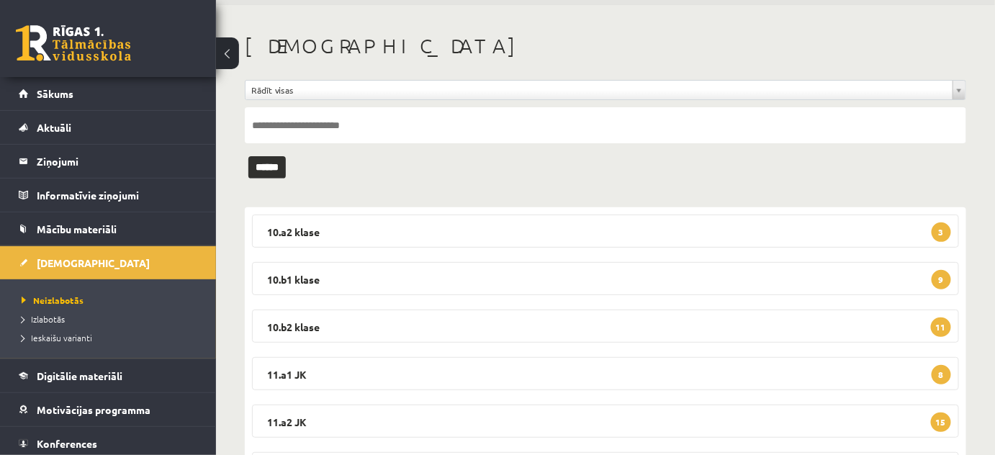
scroll to position [130, 0]
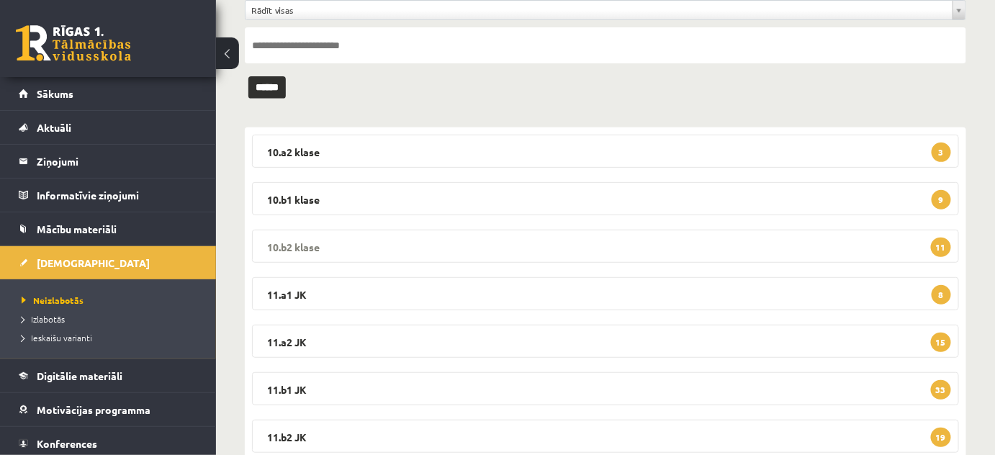
click at [284, 240] on legend "10.b2 klase 11" at bounding box center [605, 246] width 707 height 33
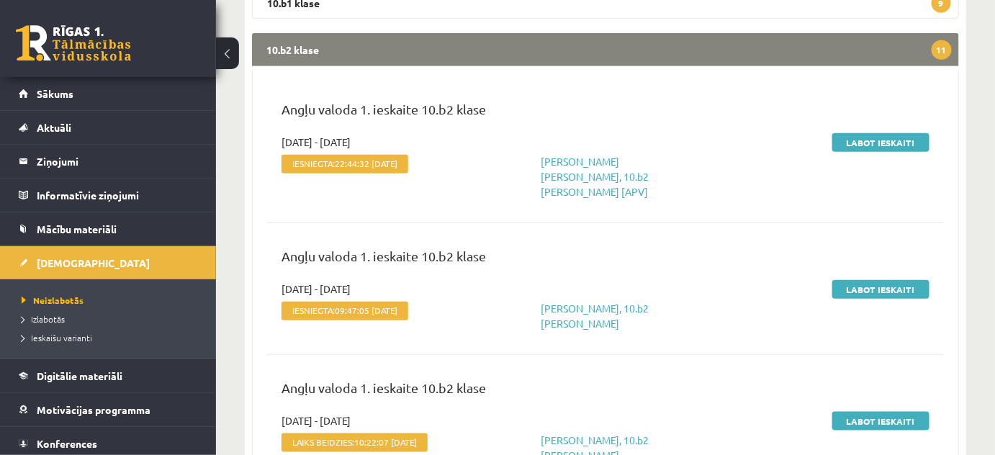
scroll to position [0, 0]
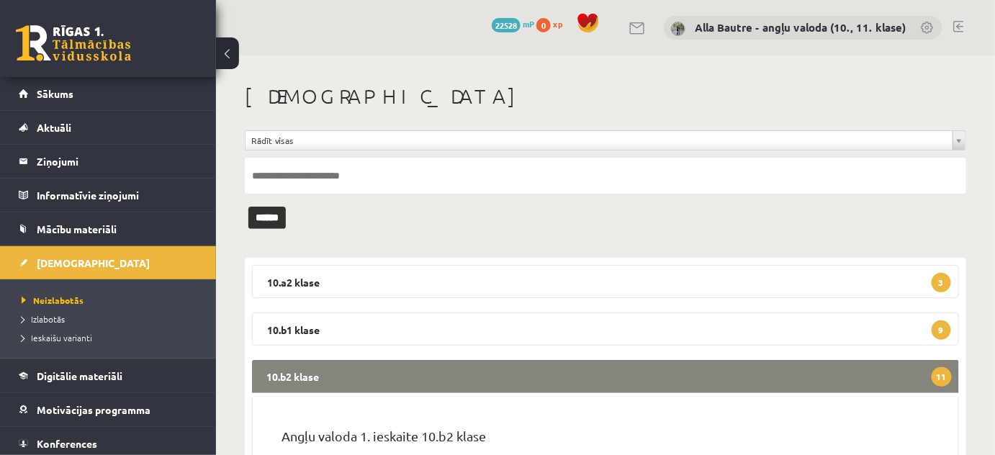
click at [957, 22] on link at bounding box center [958, 27] width 11 height 12
